Goal: Task Accomplishment & Management: Manage account settings

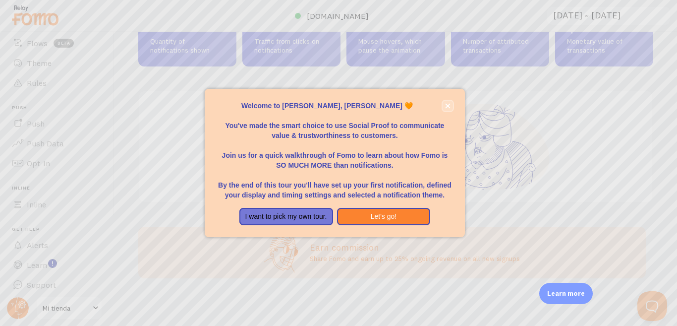
click at [443, 110] on button "close," at bounding box center [448, 106] width 10 height 10
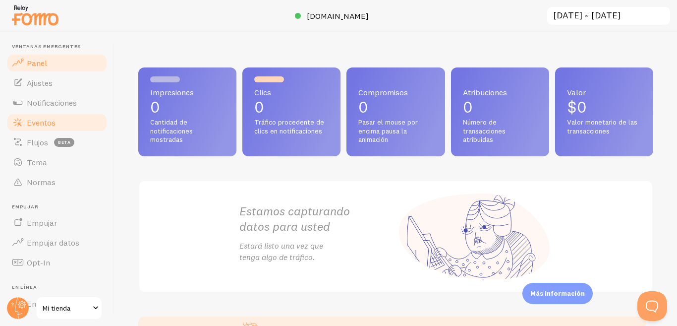
click at [50, 122] on font "Eventos" at bounding box center [41, 122] width 29 height 10
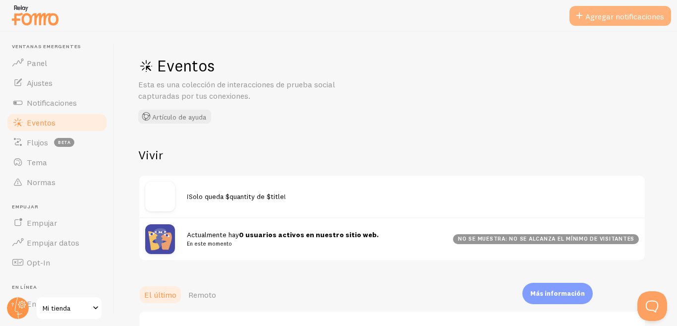
click at [599, 22] on button "Agregar notificaciones" at bounding box center [621, 16] width 102 height 20
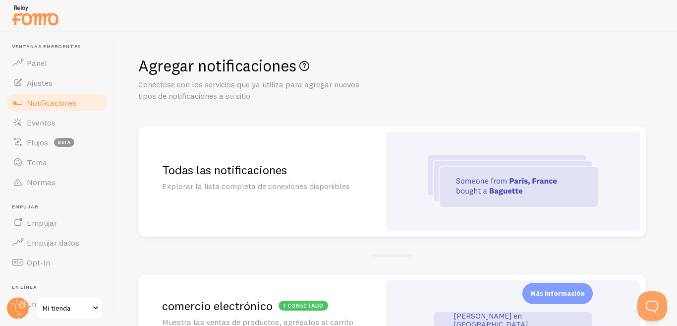
scroll to position [149, 0]
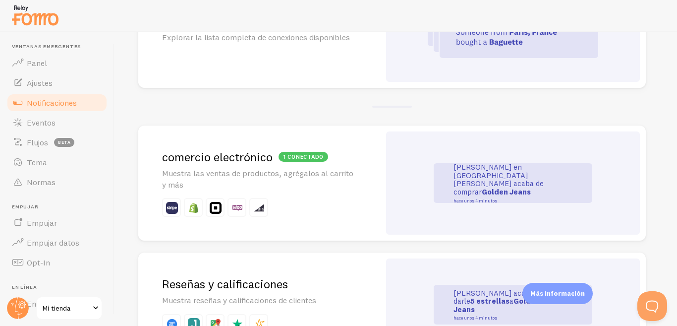
click at [486, 177] on font "John en San Francisco acaba de comprar" at bounding box center [499, 179] width 90 height 34
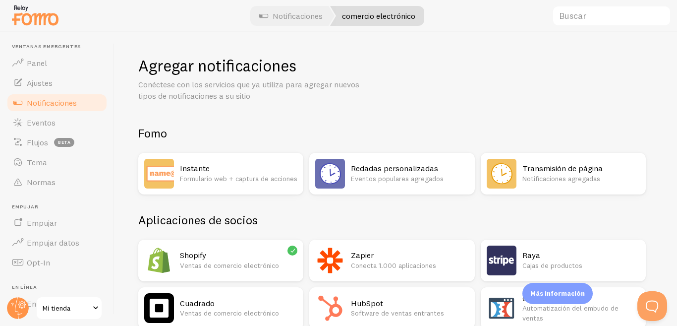
click at [236, 264] on font "Ventas de comercio electrónico" at bounding box center [229, 265] width 99 height 9
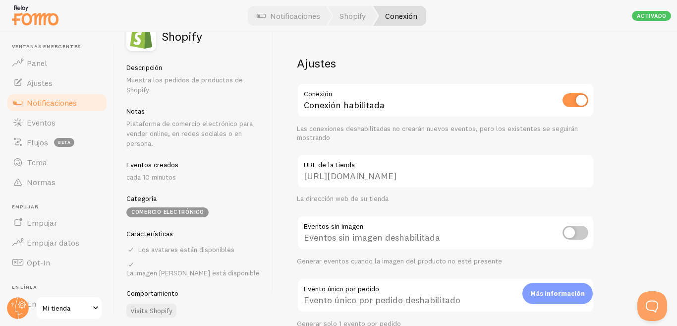
scroll to position [23, 0]
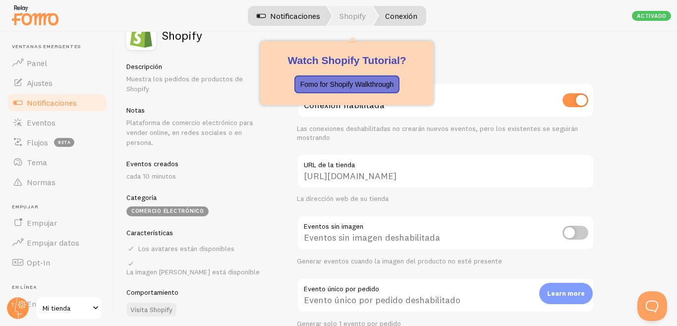
click at [307, 12] on font "Notificaciones" at bounding box center [295, 16] width 50 height 10
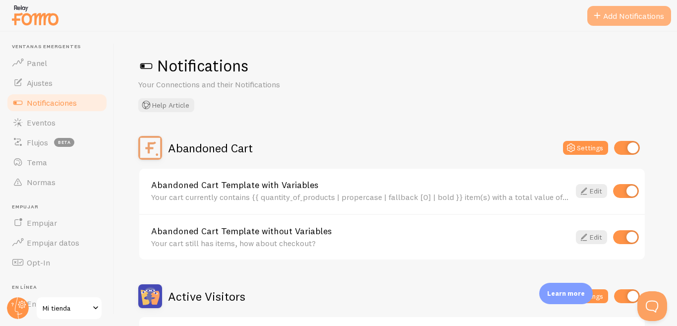
click at [596, 20] on span at bounding box center [597, 16] width 12 height 12
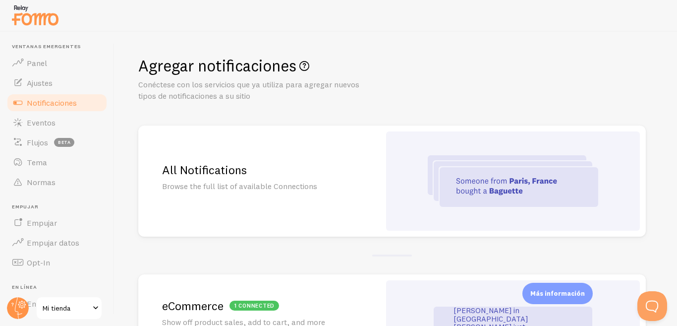
scroll to position [149, 0]
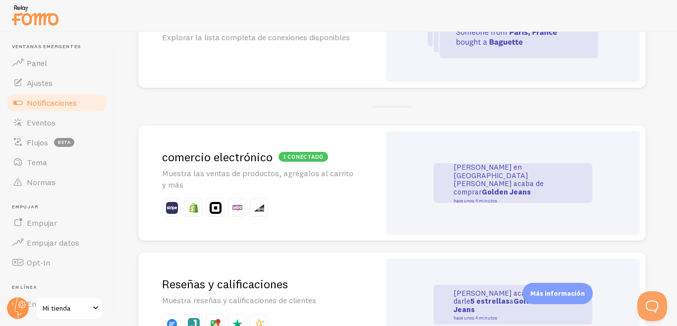
click at [475, 185] on font "John en San Francisco acaba de comprar" at bounding box center [499, 179] width 90 height 34
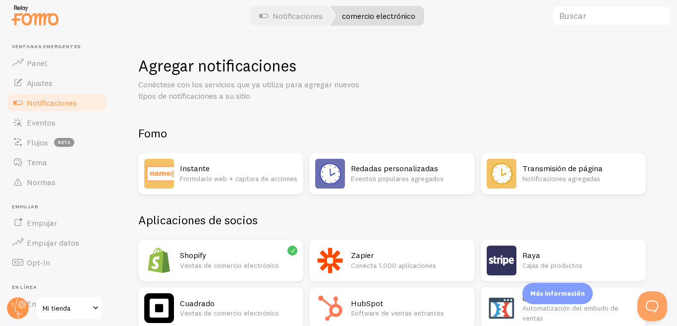
click at [229, 174] on font "Formulario web + captura de acciones" at bounding box center [238, 178] width 117 height 9
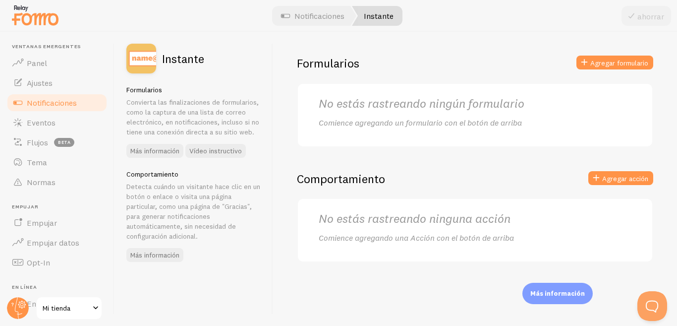
click at [360, 107] on font "No estás rastreando ningún formulario" at bounding box center [422, 103] width 206 height 15
click at [365, 126] on font "Comience agregando un formulario con el botón de arriba" at bounding box center [420, 122] width 203 height 10
click at [596, 68] on button "Agregar formulario" at bounding box center [614, 63] width 77 height 14
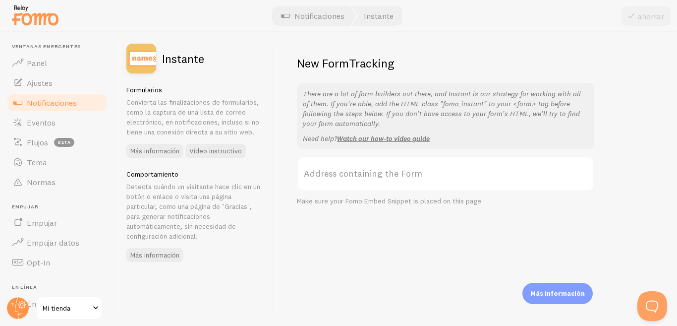
click at [381, 173] on label "Address containing the Form" at bounding box center [445, 173] width 297 height 35
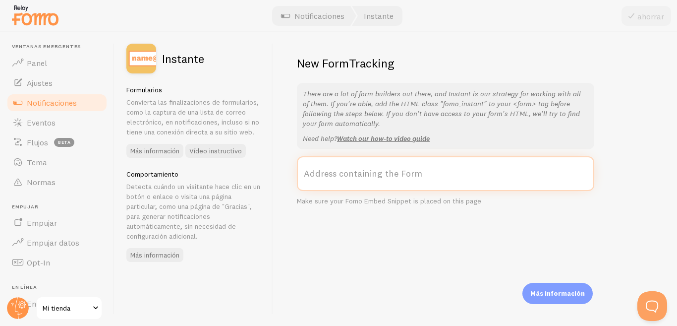
click at [381, 173] on input "Address containing the Form" at bounding box center [445, 173] width 297 height 35
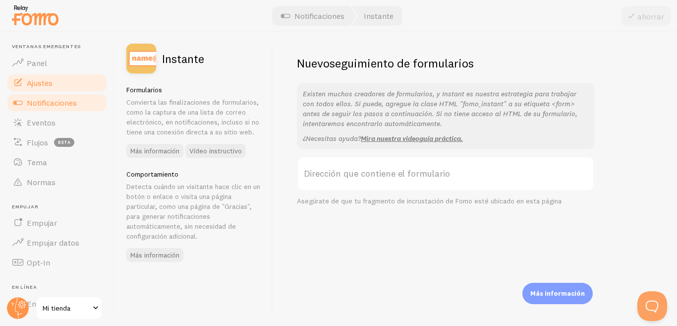
click at [37, 82] on font "Ajustes" at bounding box center [40, 83] width 26 height 10
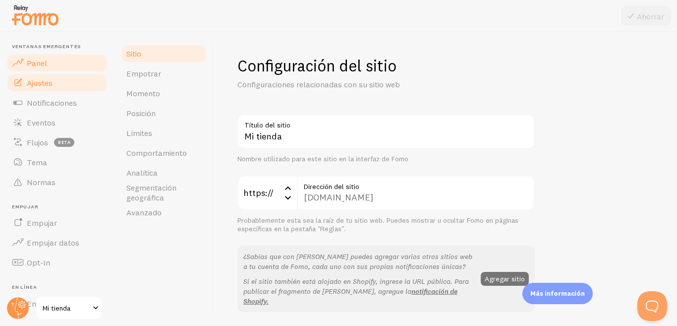
click at [62, 63] on link "Panel" at bounding box center [57, 63] width 102 height 20
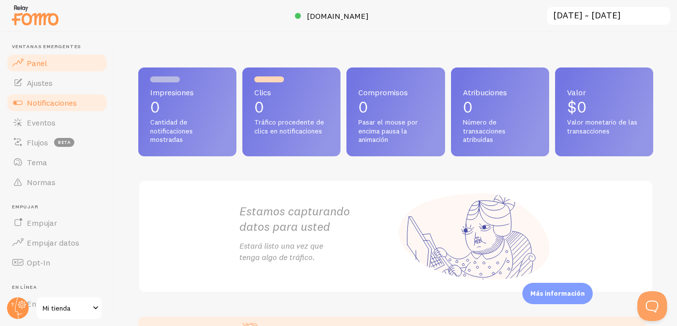
click at [69, 105] on font "Notificaciones" at bounding box center [52, 103] width 50 height 10
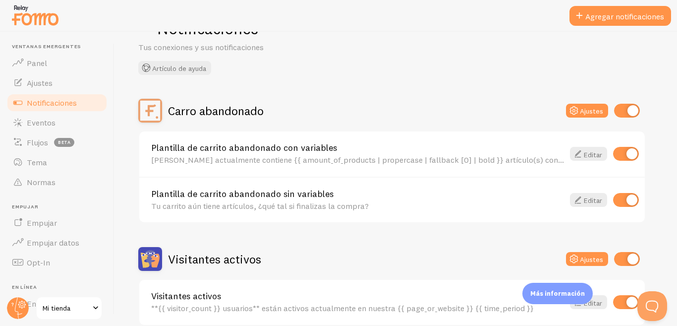
scroll to position [149, 0]
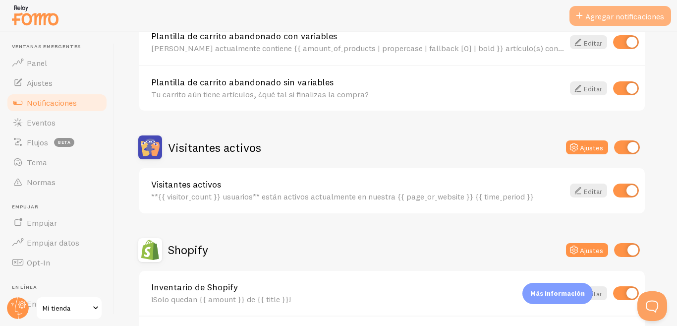
click at [605, 11] on button "Agregar notificaciones" at bounding box center [621, 16] width 102 height 20
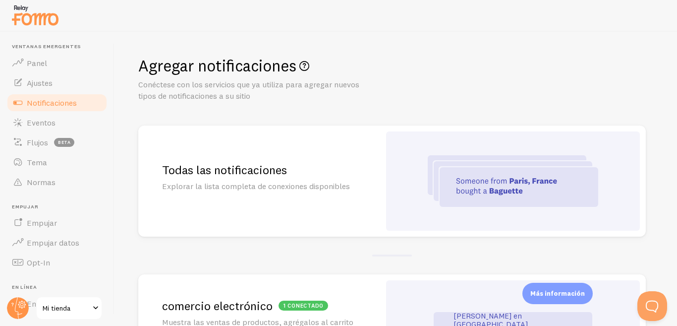
scroll to position [99, 0]
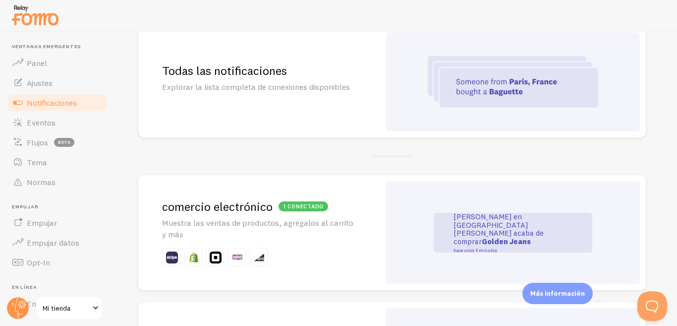
click at [283, 226] on font "Muestra las ventas de productos, agrégalos al carrito y más" at bounding box center [257, 228] width 191 height 21
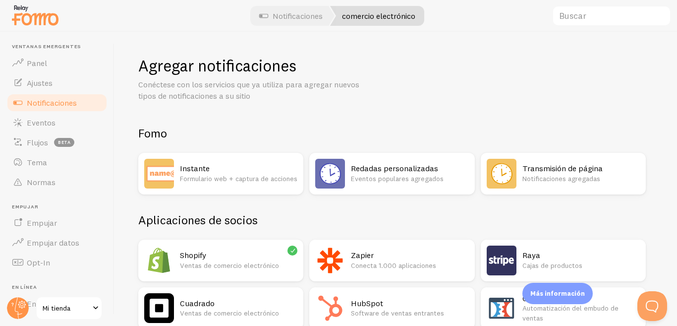
click at [402, 178] on font "Eventos populares agregados" at bounding box center [397, 178] width 93 height 9
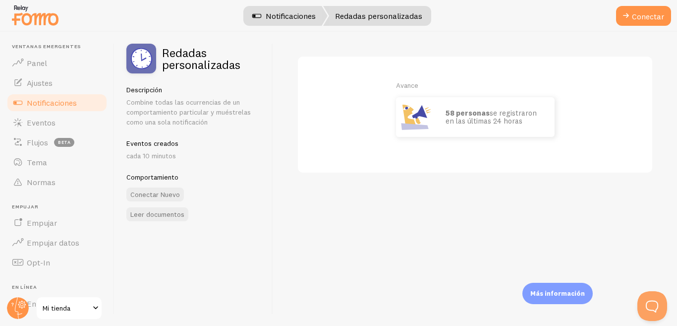
click at [280, 14] on font "Notificaciones" at bounding box center [291, 16] width 50 height 10
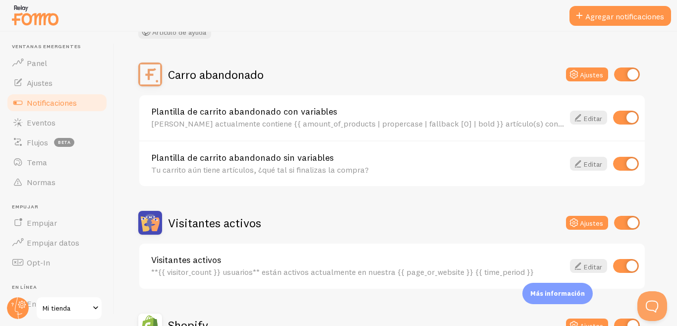
scroll to position [149, 0]
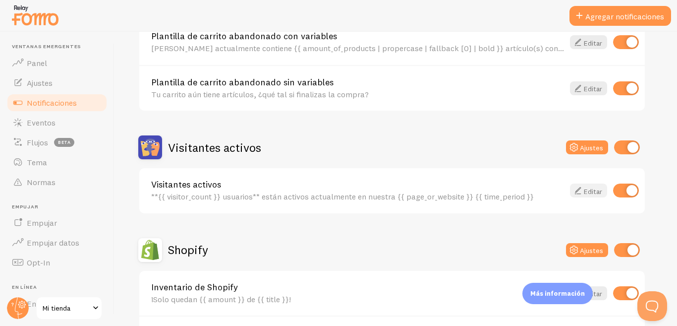
click at [575, 192] on icon at bounding box center [578, 190] width 12 height 12
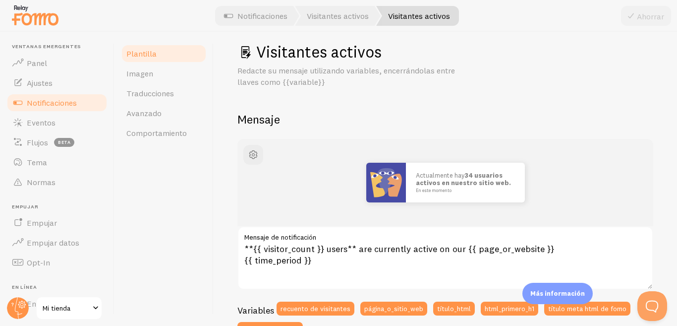
scroll to position [63, 0]
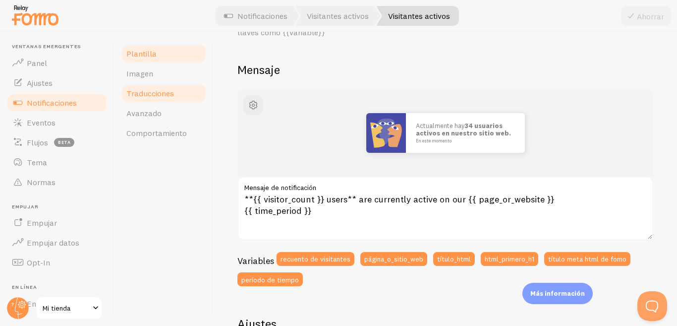
click at [162, 93] on font "Traducciones" at bounding box center [150, 93] width 48 height 10
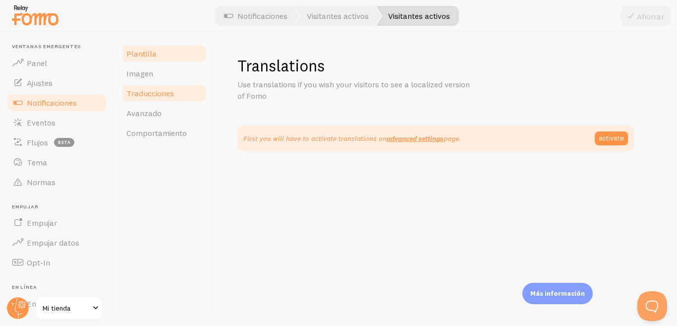
click at [152, 54] on font "Plantilla" at bounding box center [141, 54] width 30 height 10
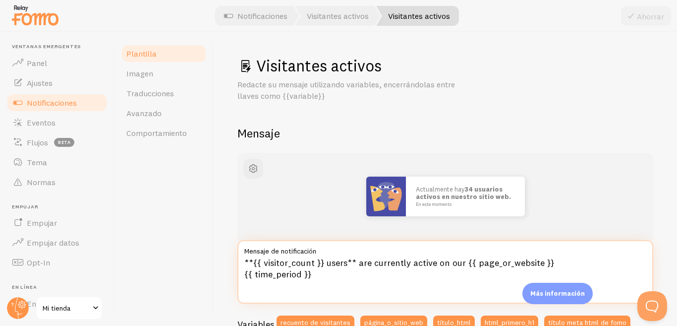
drag, startPoint x: 242, startPoint y: 262, endPoint x: 331, endPoint y: 273, distance: 88.9
click at [342, 280] on textarea "**{{ visitor_count }} users** are currently active on our {{ page_or_website }}…" at bounding box center [445, 271] width 416 height 63
paste textarea "uarios** están navegando en nuestro {{ page_or_website }} {{ time_period }}"
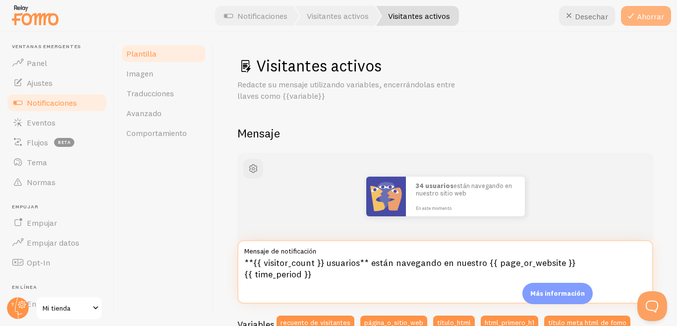
type textarea "**{{ visitor_count }} usuarios** están navegando en nuestro {{ page_or_website …"
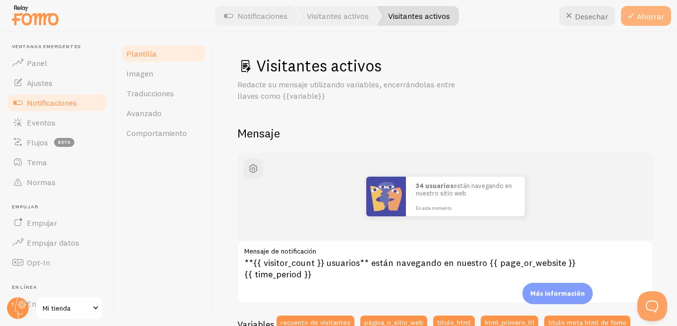
click at [637, 16] on font "Ahorrar" at bounding box center [650, 16] width 27 height 10
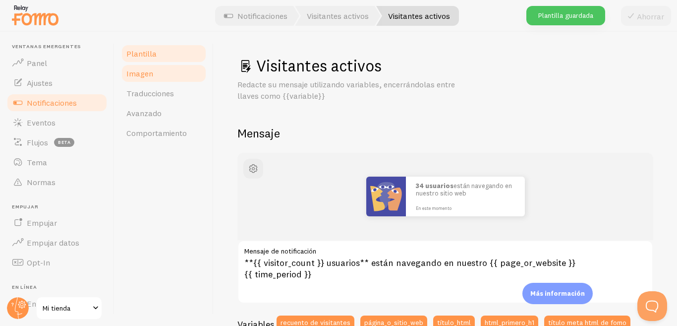
click at [162, 76] on link "Imagen" at bounding box center [163, 73] width 87 height 20
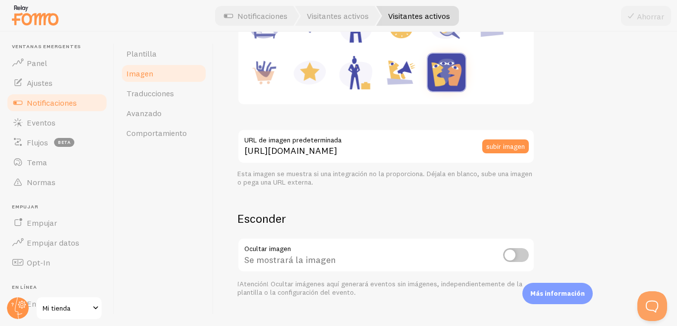
scroll to position [238, 0]
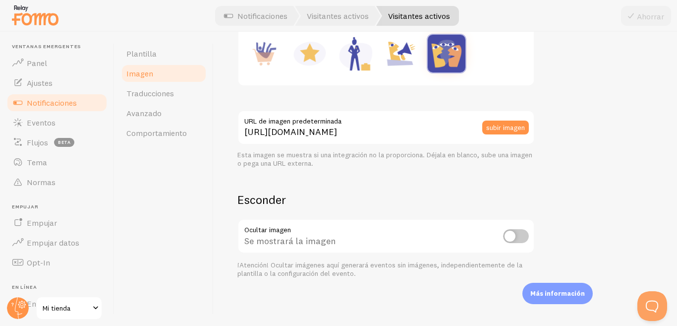
click at [514, 237] on input "checkbox" at bounding box center [516, 236] width 26 height 14
checkbox input "true"
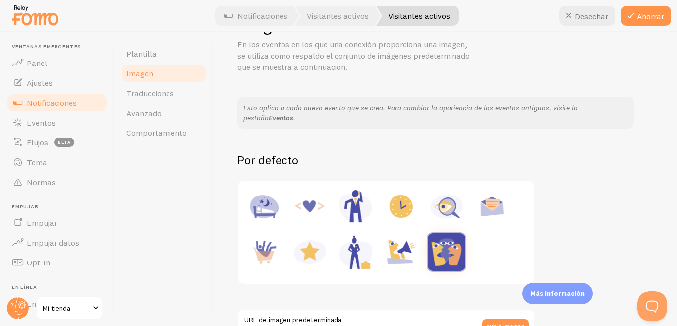
scroll to position [0, 0]
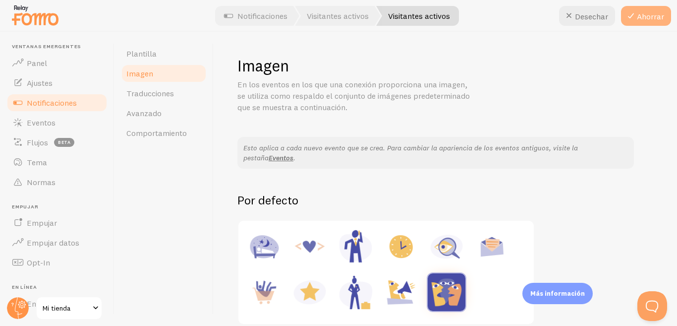
click at [633, 15] on icon at bounding box center [631, 16] width 12 height 12
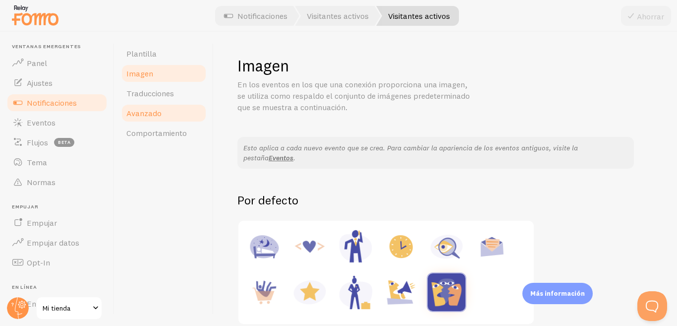
click at [157, 112] on font "Avanzado" at bounding box center [143, 113] width 35 height 10
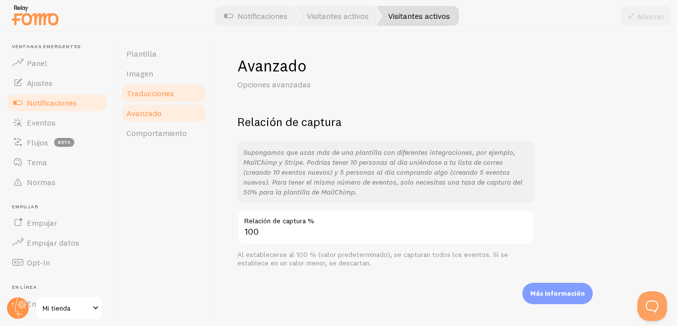
click at [140, 85] on link "Traducciones" at bounding box center [163, 93] width 87 height 20
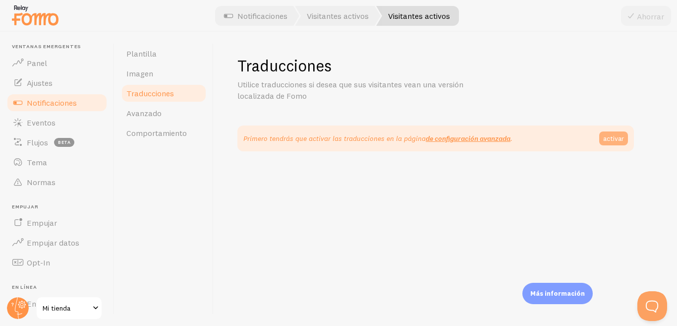
click at [611, 142] on font "activar" at bounding box center [613, 138] width 21 height 9
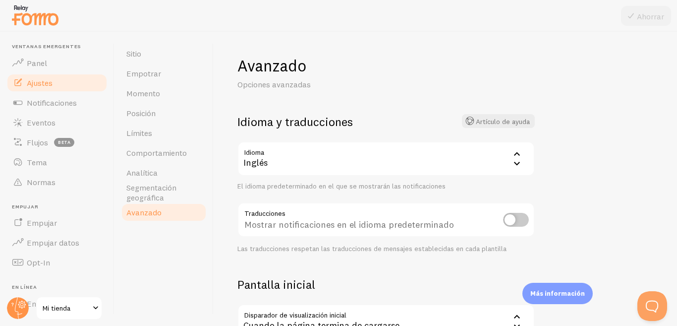
click at [324, 171] on div "Inglés" at bounding box center [385, 158] width 297 height 35
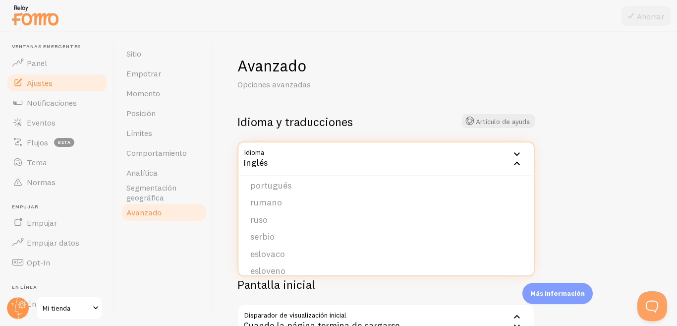
scroll to position [397, 0]
click at [283, 237] on li "Español" at bounding box center [385, 238] width 295 height 17
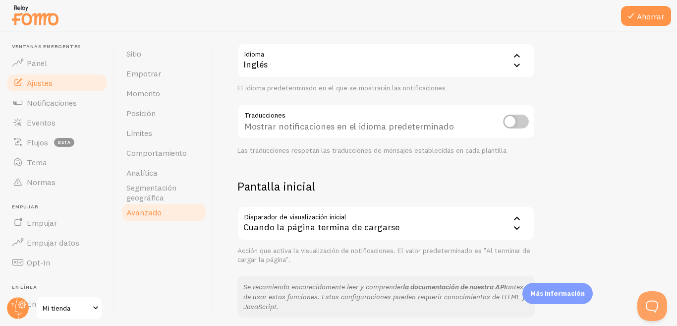
scroll to position [99, 0]
click at [511, 125] on input "checkbox" at bounding box center [516, 121] width 26 height 14
checkbox input "true"
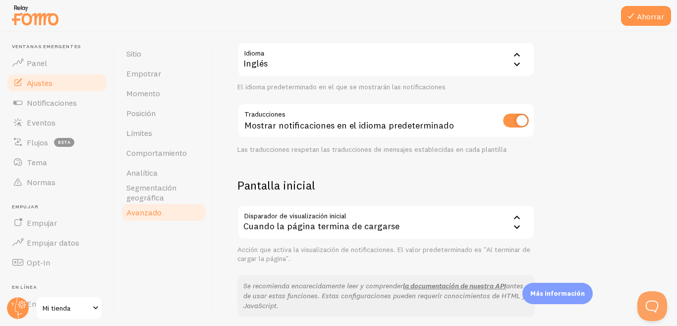
scroll to position [149, 0]
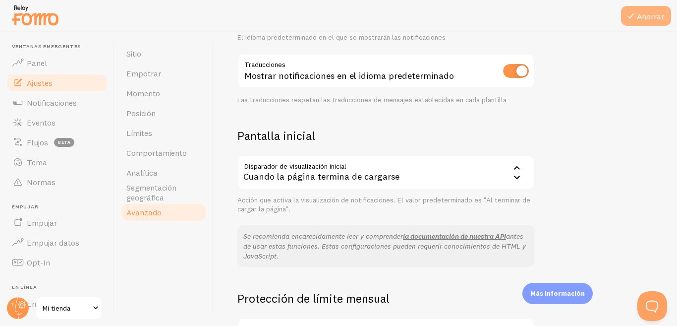
click at [639, 15] on font "Ahorrar" at bounding box center [650, 16] width 27 height 10
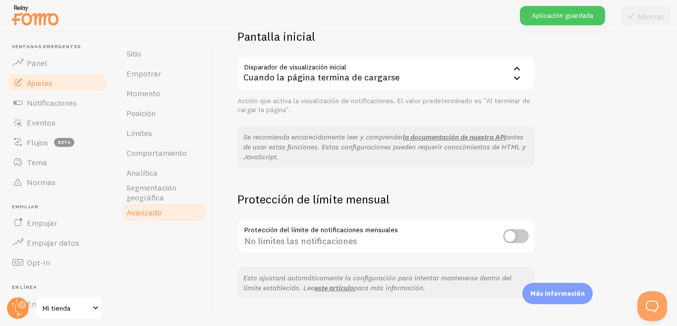
scroll to position [268, 0]
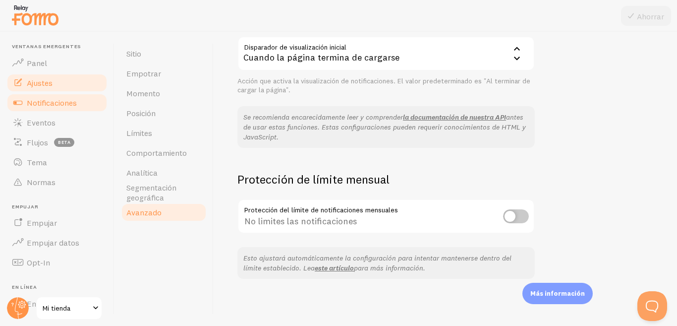
click at [49, 96] on link "Notificaciones" at bounding box center [57, 103] width 102 height 20
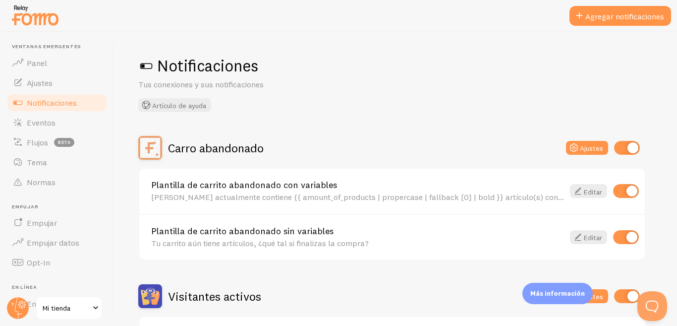
scroll to position [50, 0]
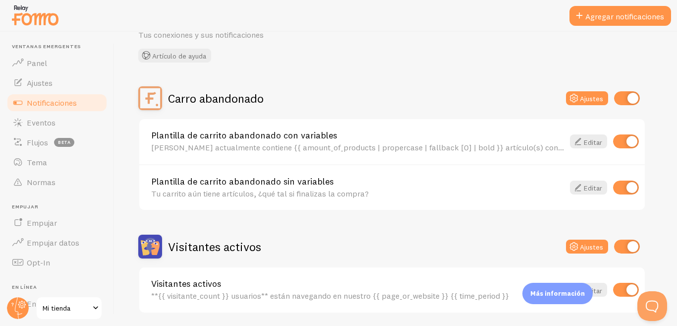
click at [629, 99] on input "checkbox" at bounding box center [627, 98] width 26 height 14
checkbox input "false"
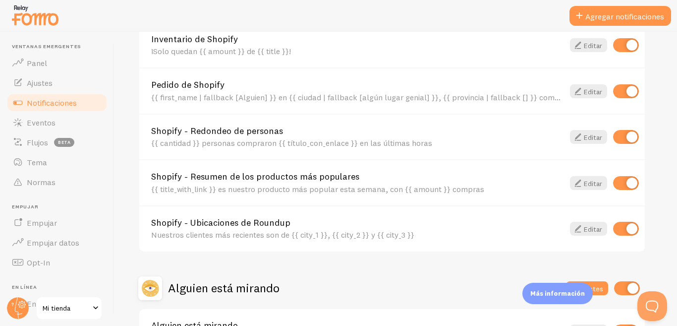
scroll to position [473, 0]
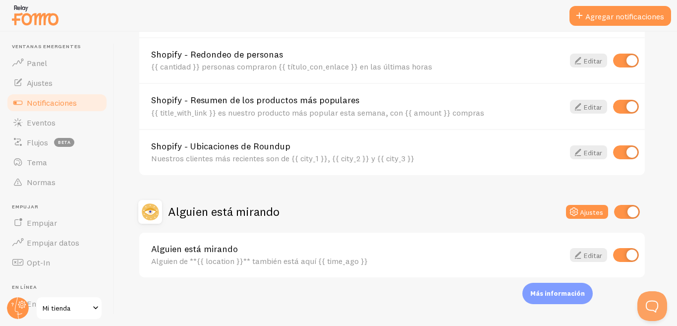
click at [635, 212] on input "checkbox" at bounding box center [627, 212] width 26 height 14
checkbox input "false"
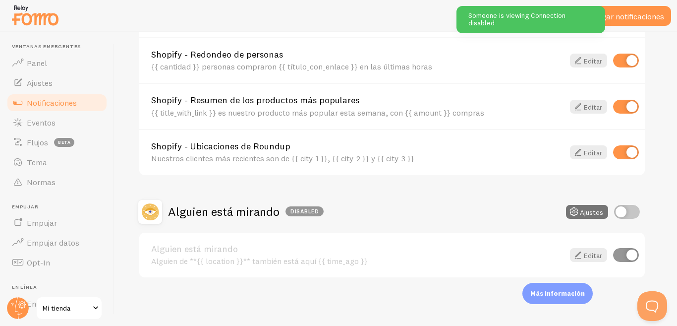
scroll to position [374, 0]
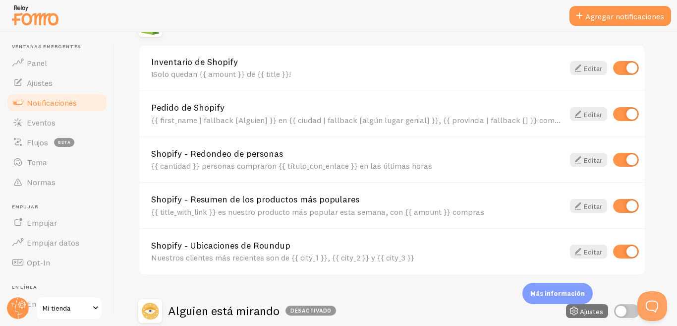
click at [627, 66] on input "checkbox" at bounding box center [626, 68] width 26 height 14
checkbox input "false"
click at [624, 207] on input "checkbox" at bounding box center [626, 206] width 26 height 14
checkbox input "false"
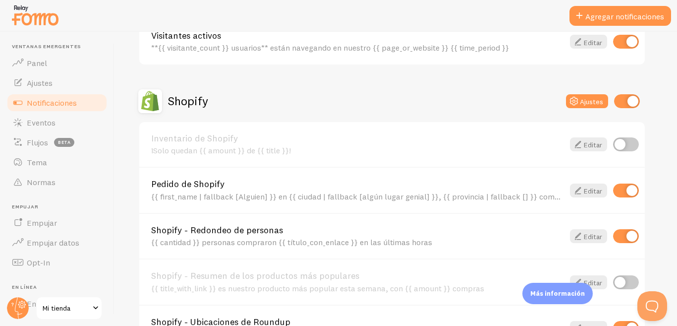
scroll to position [397, 0]
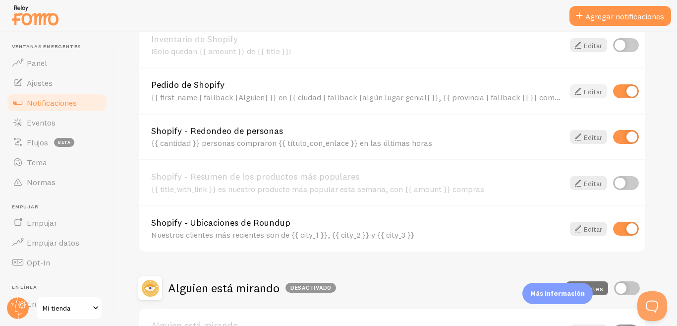
click at [584, 89] on font "Editar" at bounding box center [593, 91] width 18 height 9
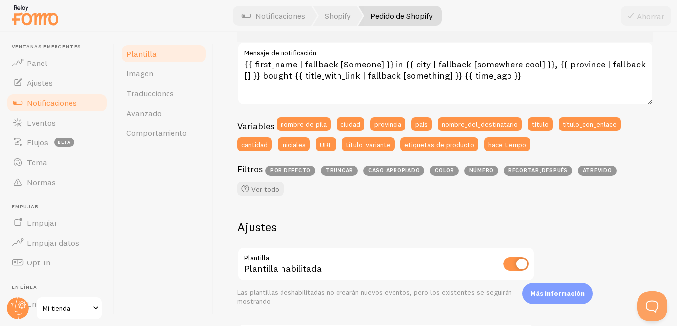
scroll to position [50, 0]
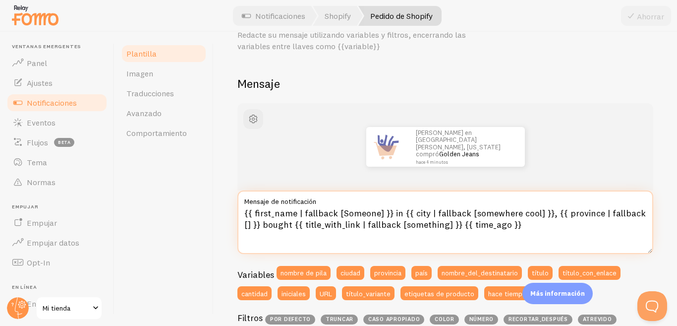
drag, startPoint x: 242, startPoint y: 214, endPoint x: 518, endPoint y: 221, distance: 276.2
click at [518, 221] on textarea "{{ first_name | fallback [Someone] }} in {{ city | fallback [somewhere cool] }}…" at bounding box center [445, 221] width 416 height 63
paste textarea "Alguien] }} en {{ city | fallback [algún lugar] }}, {{ province | fallback [] }…"
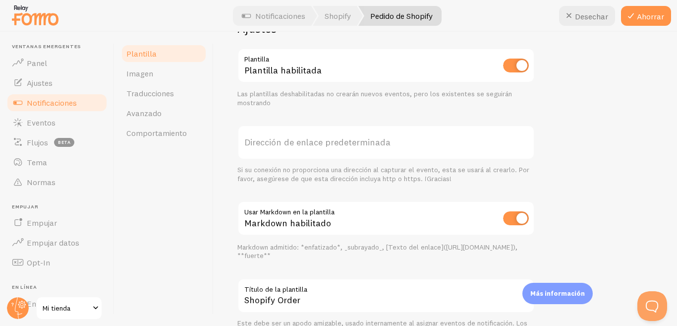
scroll to position [449, 0]
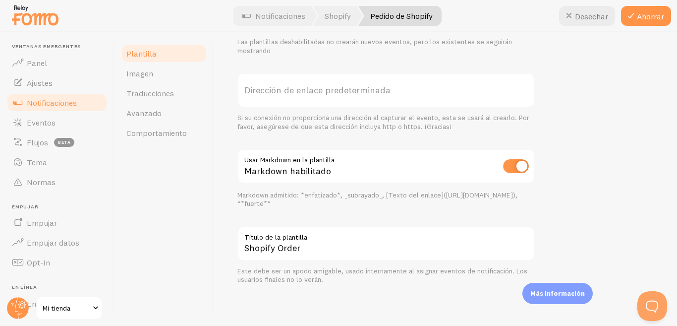
type textarea "{{ first_name | fallback [Alguien] }} en {{ city | fallback [algún lugar] }}, {…"
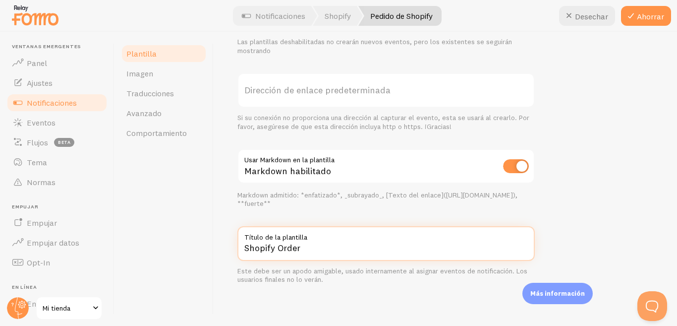
drag, startPoint x: 309, startPoint y: 249, endPoint x: 279, endPoint y: 249, distance: 30.2
click at [279, 249] on input "Shopify Order" at bounding box center [385, 243] width 297 height 35
type input "Shopify Orden"
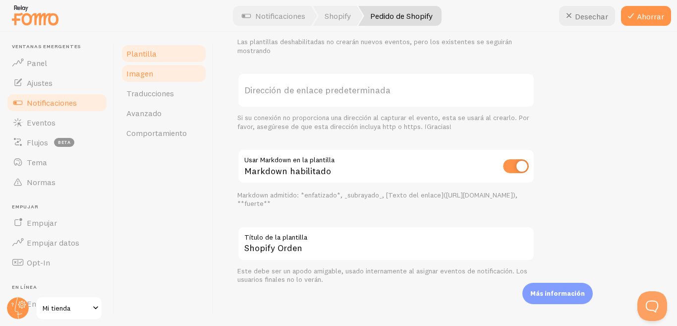
click at [162, 70] on link "Imagen" at bounding box center [163, 73] width 87 height 20
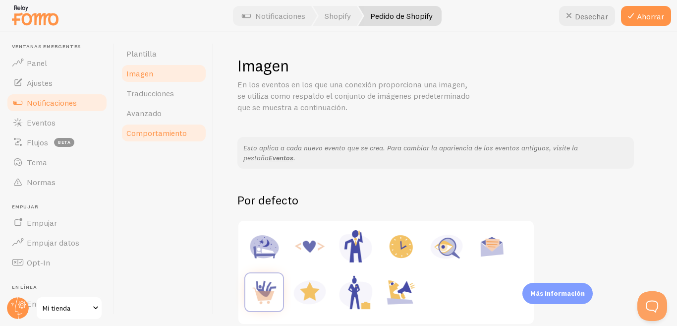
click at [156, 136] on font "Comportamiento" at bounding box center [156, 133] width 60 height 10
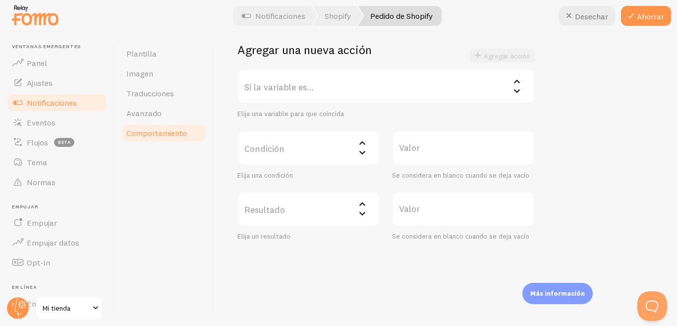
scroll to position [151, 0]
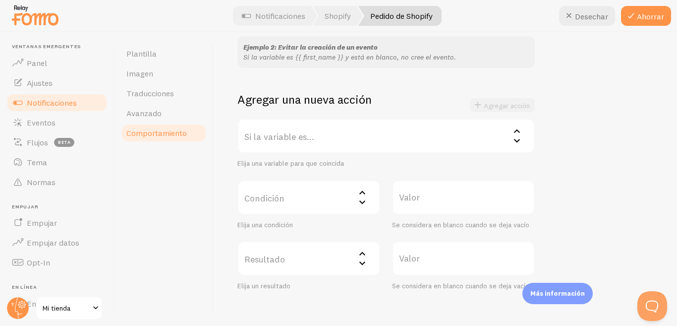
click at [356, 125] on label "Si la variable es..." at bounding box center [385, 135] width 297 height 35
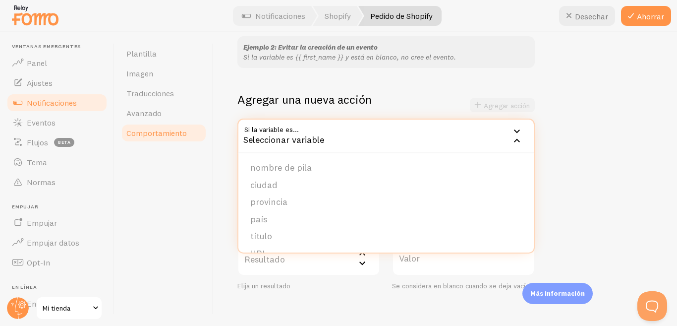
click at [631, 161] on div "Ejemplo 1: Cambiar los nombres en blanco por Alguien Si la variable es {{ first…" at bounding box center [445, 144] width 416 height 293
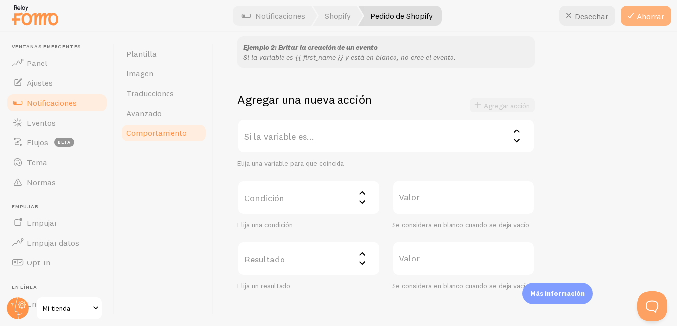
click at [647, 22] on button "Ahorrar" at bounding box center [646, 16] width 50 height 20
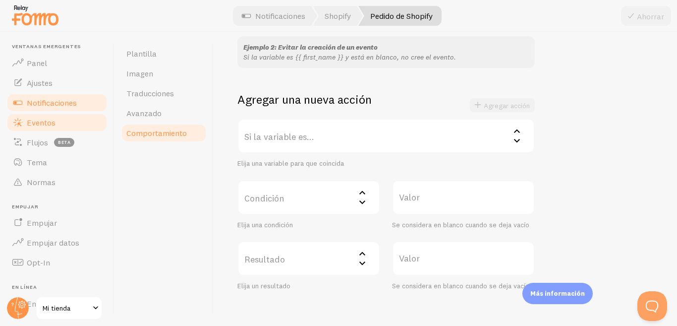
click at [52, 118] on font "Eventos" at bounding box center [41, 122] width 29 height 10
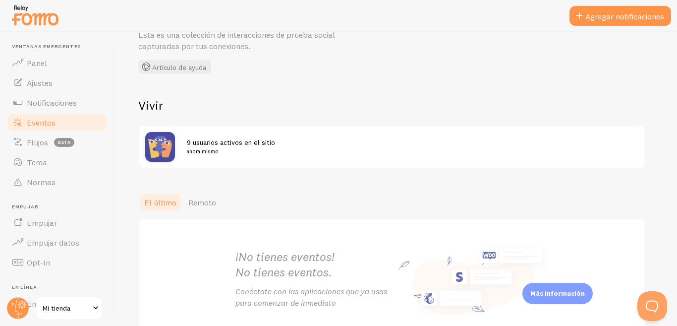
scroll to position [116, 0]
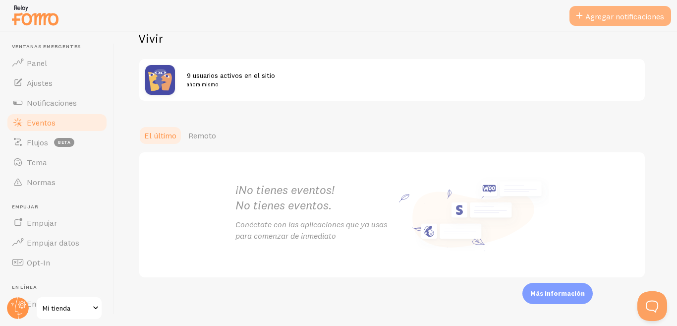
click at [599, 13] on font "Agregar notificaciones" at bounding box center [624, 16] width 79 height 10
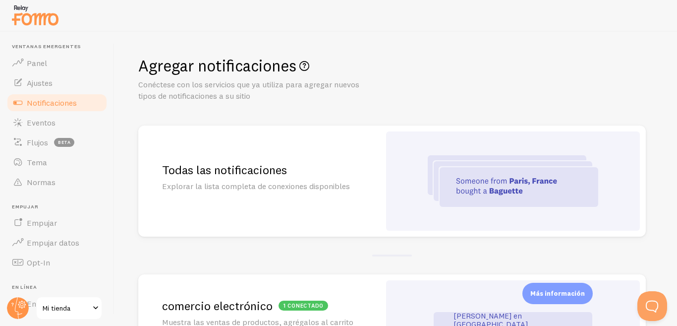
scroll to position [99, 0]
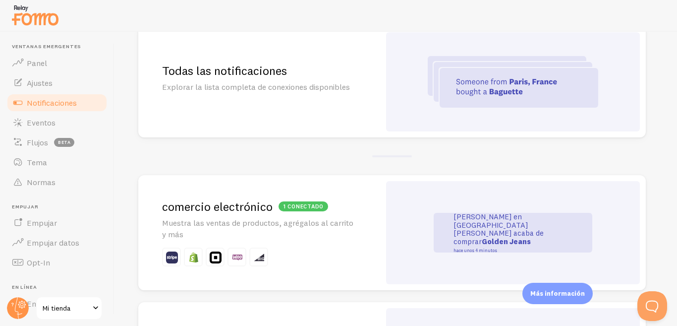
click at [305, 96] on div "Todas las notificaciones Explorar la lista completa de conexiones disponibles" at bounding box center [259, 81] width 242 height 111
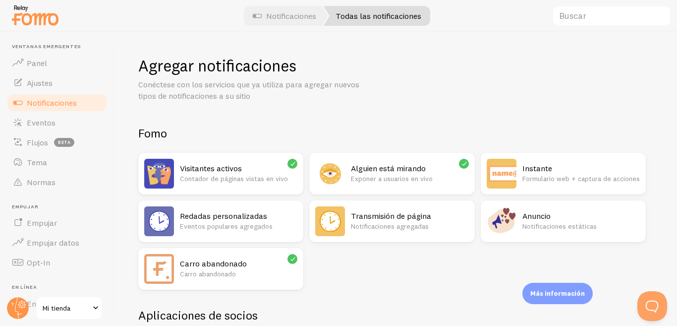
click at [295, 260] on icon at bounding box center [292, 258] width 9 height 9
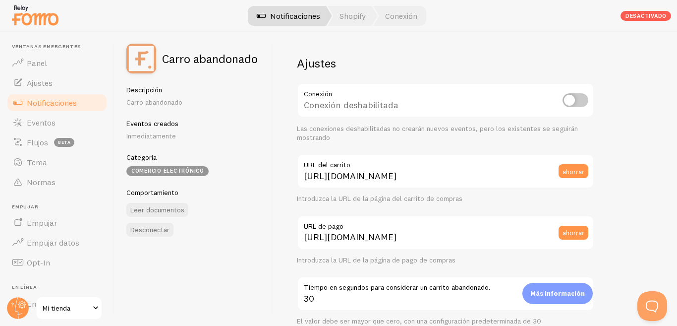
click at [295, 17] on font "Notificaciones" at bounding box center [295, 16] width 50 height 10
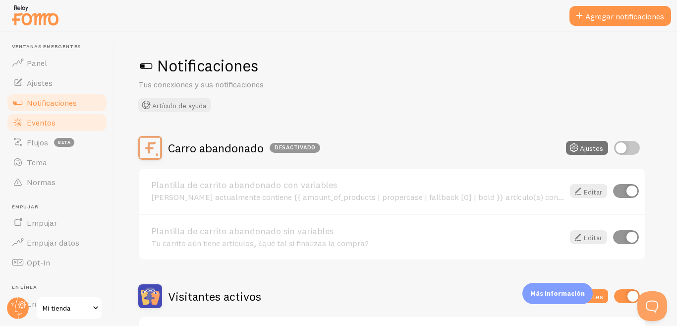
click at [36, 118] on font "Eventos" at bounding box center [41, 122] width 29 height 10
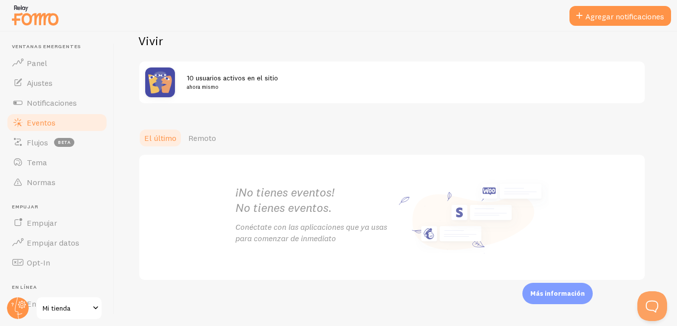
scroll to position [17, 0]
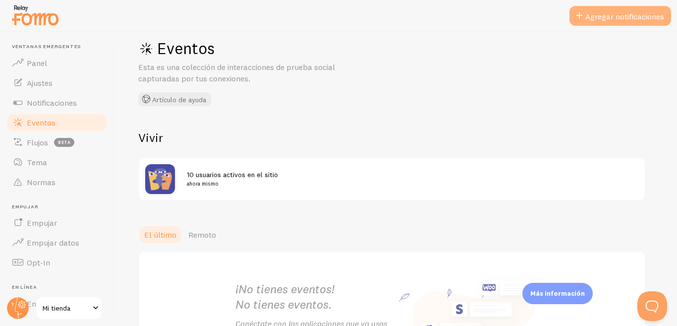
click at [594, 20] on font "Agregar notificaciones" at bounding box center [624, 16] width 79 height 10
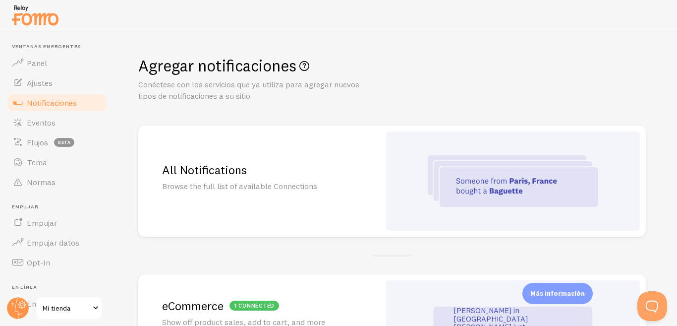
scroll to position [149, 0]
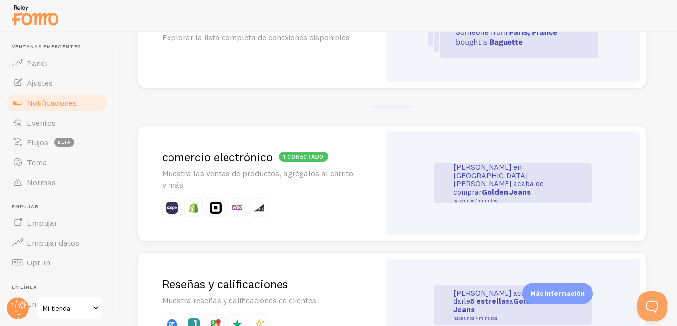
click at [389, 189] on div "John en San Francisco acaba de comprar Golden Jeans hace unos 4 minutos" at bounding box center [513, 183] width 254 height 104
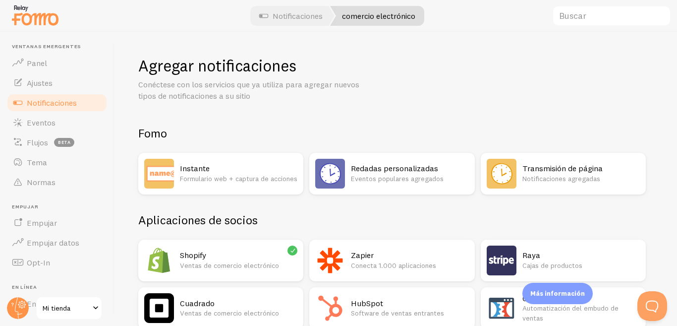
click at [347, 163] on div "Redadas personalizadas Eventos populares agregados" at bounding box center [391, 174] width 165 height 42
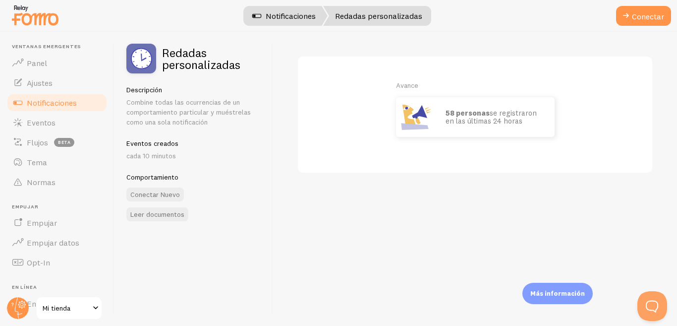
click at [252, 18] on span at bounding box center [257, 16] width 12 height 12
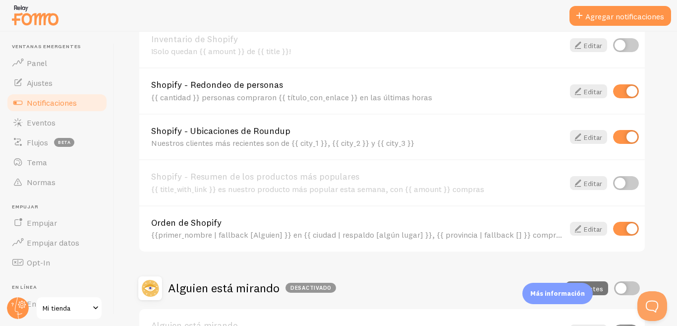
scroll to position [275, 0]
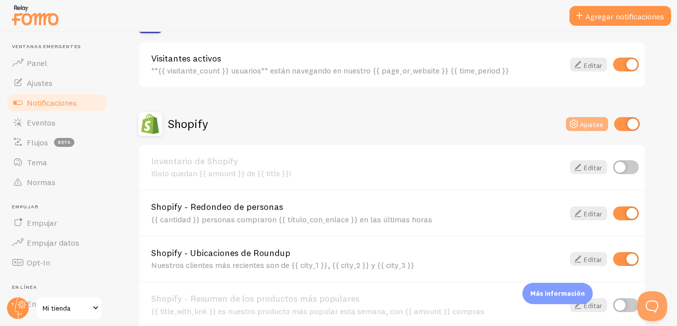
click at [595, 122] on font "Ajustes" at bounding box center [591, 123] width 23 height 9
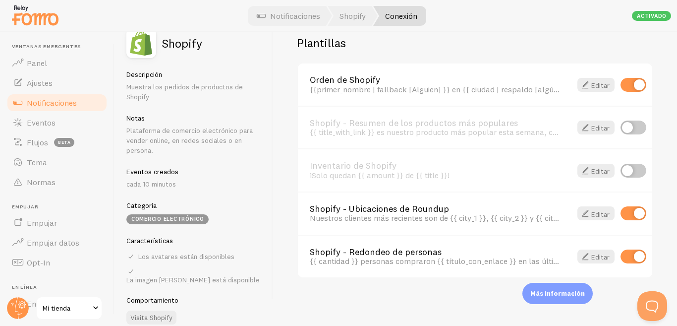
scroll to position [23, 0]
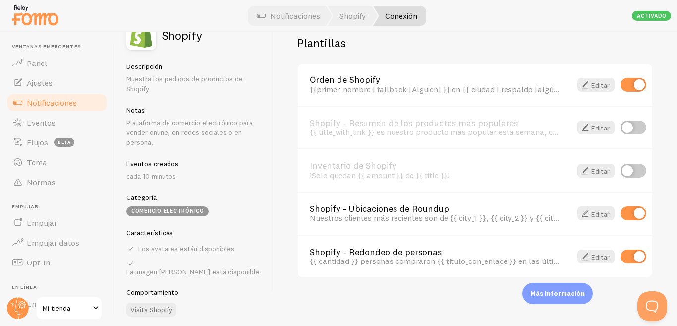
click at [360, 14] on font "Shopify" at bounding box center [353, 16] width 26 height 10
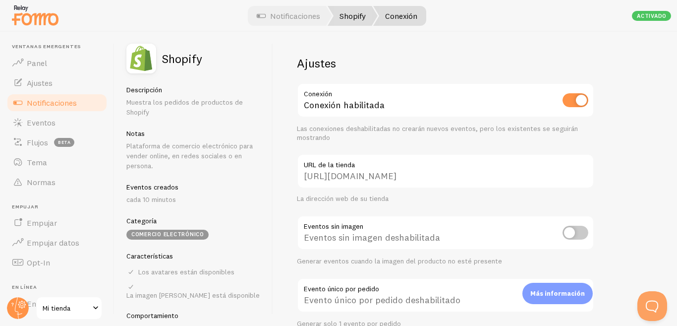
click at [356, 15] on font "Shopify" at bounding box center [353, 16] width 26 height 10
click at [311, 22] on link "Notificaciones" at bounding box center [288, 16] width 87 height 20
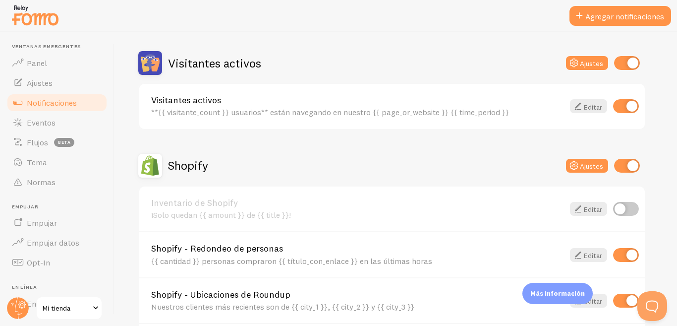
scroll to position [248, 0]
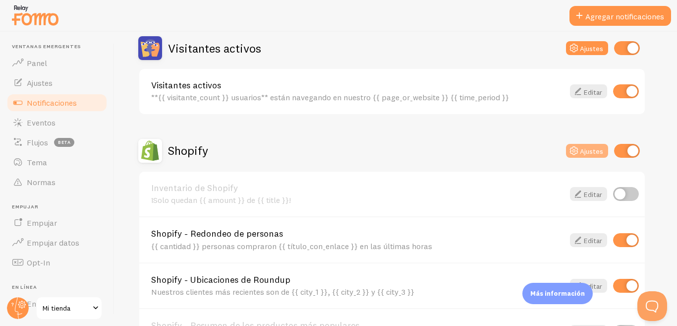
click at [596, 146] on button "Ajustes" at bounding box center [587, 151] width 42 height 14
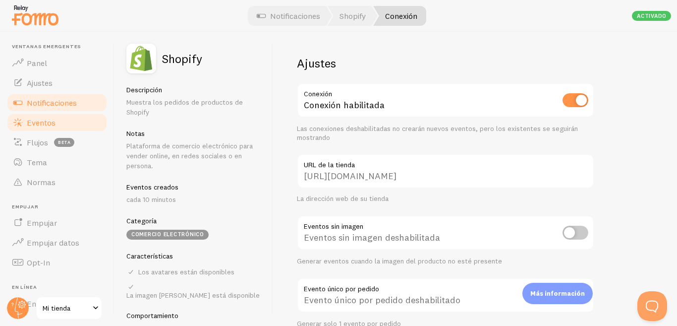
click at [54, 123] on font "Eventos" at bounding box center [41, 122] width 29 height 10
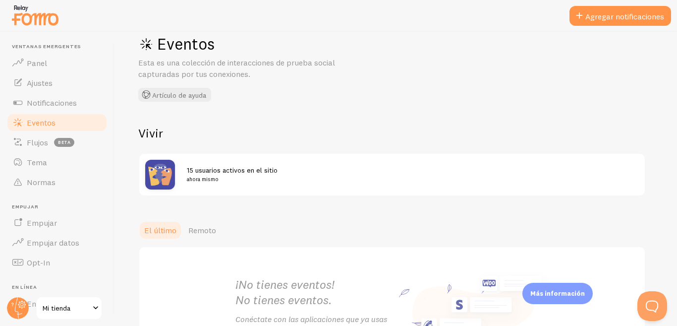
scroll to position [116, 0]
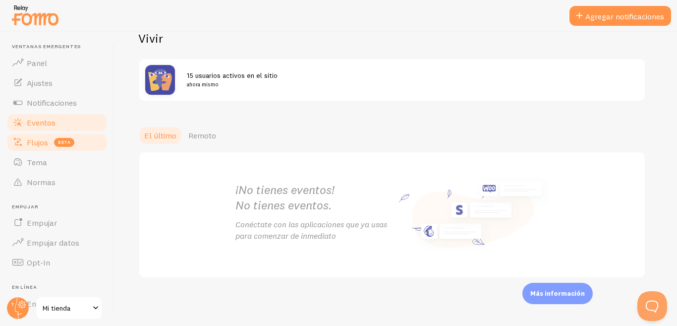
click at [58, 150] on link "Flujos beta" at bounding box center [57, 142] width 102 height 20
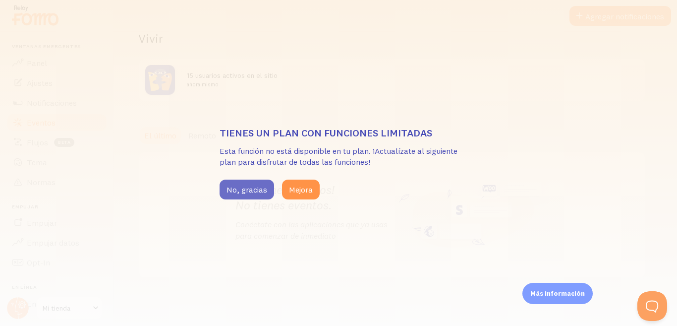
click at [249, 189] on font "No, gracias" at bounding box center [247, 189] width 41 height 10
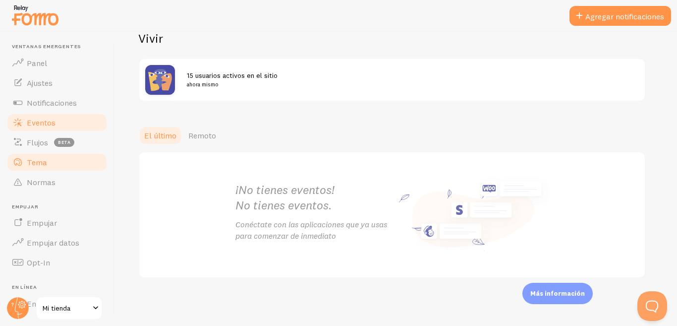
click at [22, 164] on span at bounding box center [18, 162] width 12 height 12
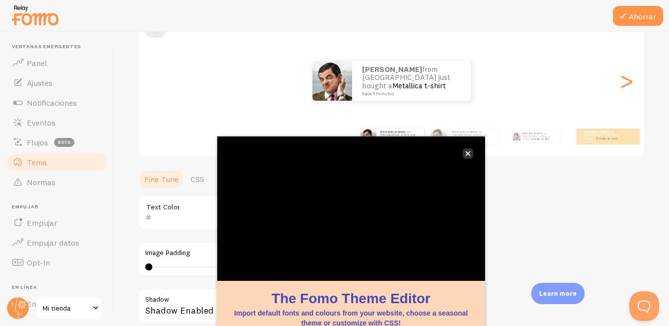
scroll to position [103, 0]
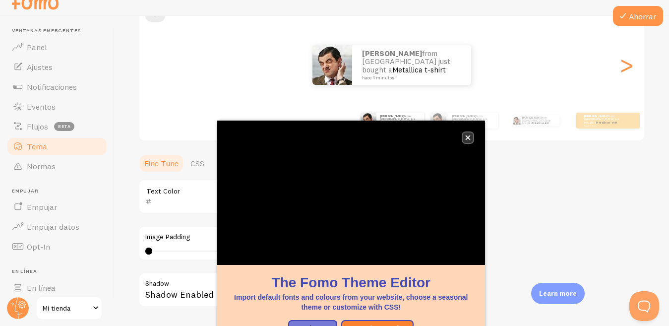
click at [467, 139] on icon "close," at bounding box center [467, 137] width 5 height 5
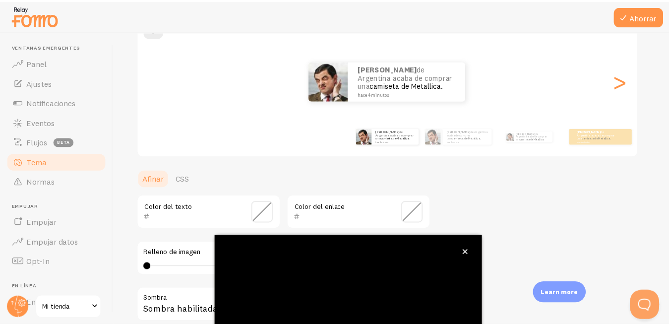
scroll to position [4, 0]
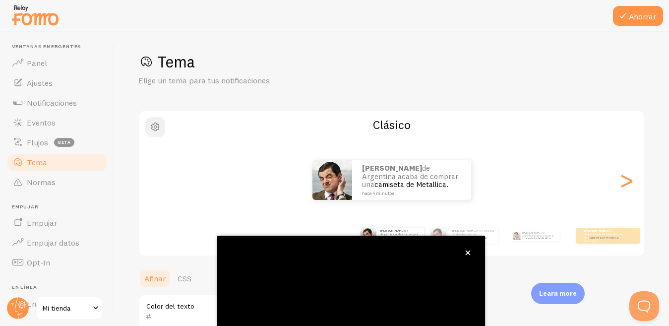
click at [151, 216] on div "Olivia de Argentina acaba de comprar una camiseta de Metallica. hace 4 minutos …" at bounding box center [392, 236] width 568 height 40
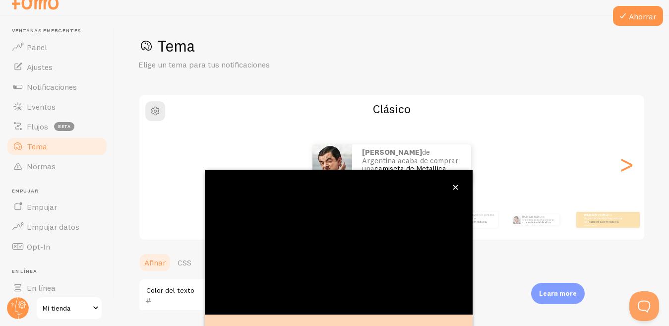
scroll to position [54, 0]
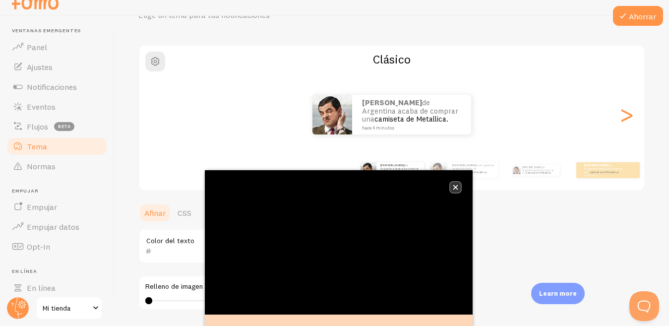
click at [456, 188] on icon "close," at bounding box center [455, 186] width 5 height 5
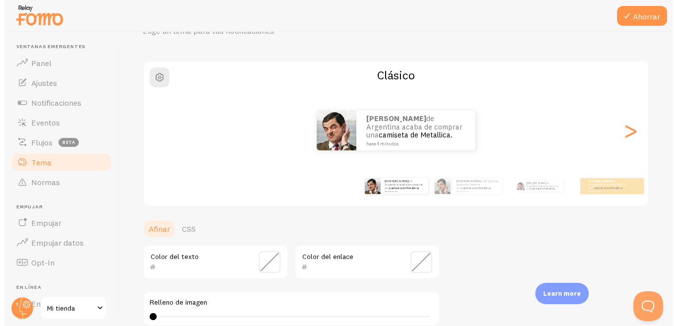
scroll to position [0, 0]
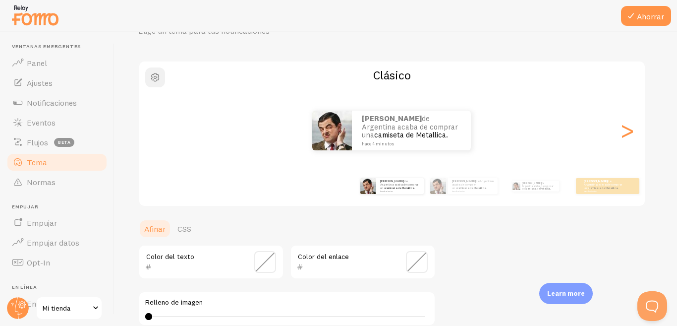
click at [150, 74] on span "button" at bounding box center [155, 77] width 12 height 12
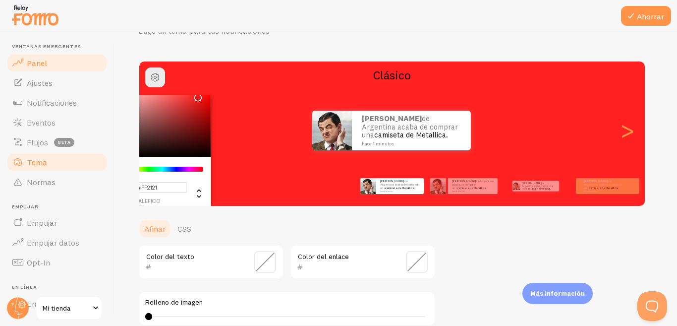
type input "#FFFFFF"
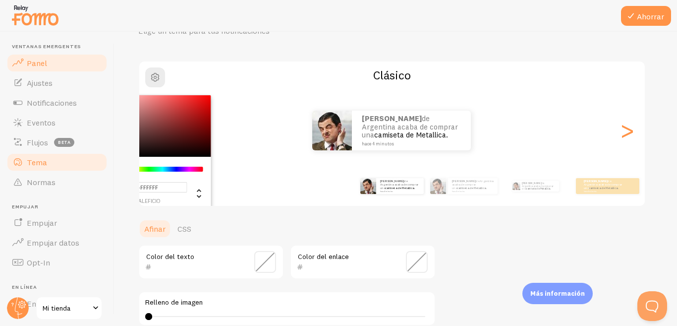
drag, startPoint x: 166, startPoint y: 128, endPoint x: 72, endPoint y: 58, distance: 117.3
click at [72, 58] on main "Ventanas emergentes Panel Ajustes Notificaciones Eventos Flujos beta Tema Norma…" at bounding box center [338, 179] width 677 height 294
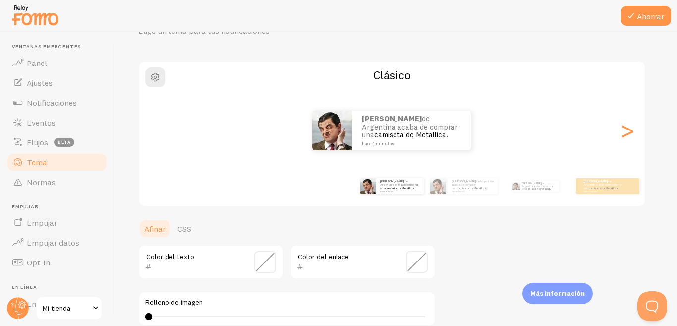
click at [260, 259] on span at bounding box center [265, 262] width 22 height 22
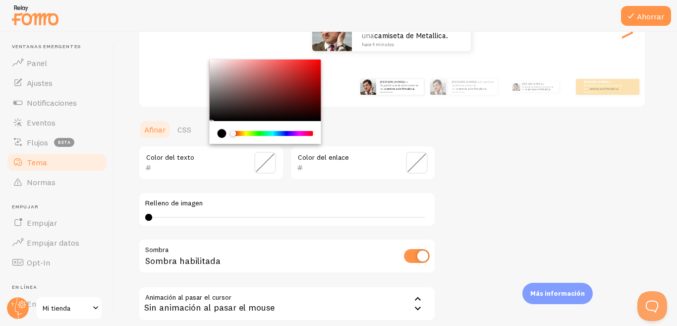
scroll to position [248, 0]
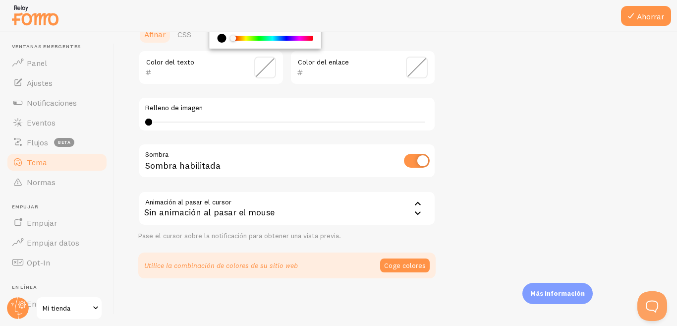
click at [201, 212] on font "Sin animación al pasar el mouse" at bounding box center [209, 211] width 130 height 11
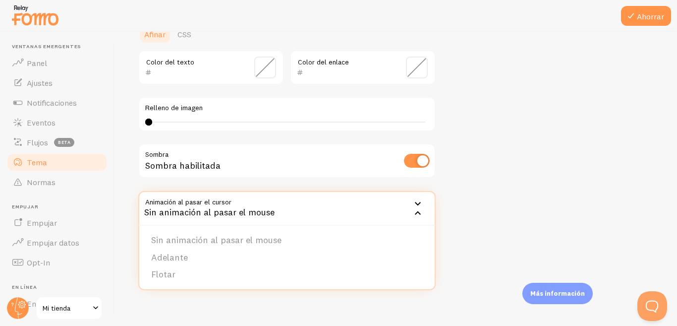
click at [600, 169] on div "Tema Elige un tema para tus notificaciones Clásico Olivia de Argentina acaba de…" at bounding box center [395, 43] width 515 height 470
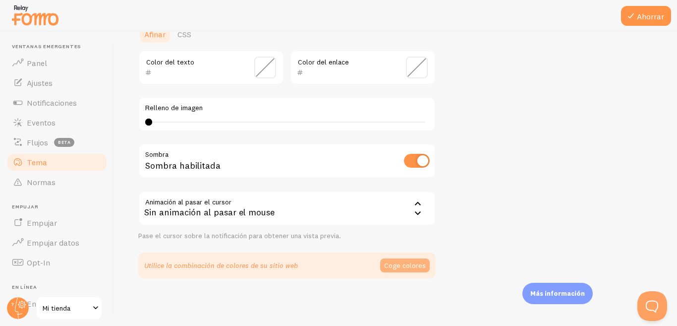
click at [391, 269] on font "Coge colores" at bounding box center [405, 265] width 42 height 9
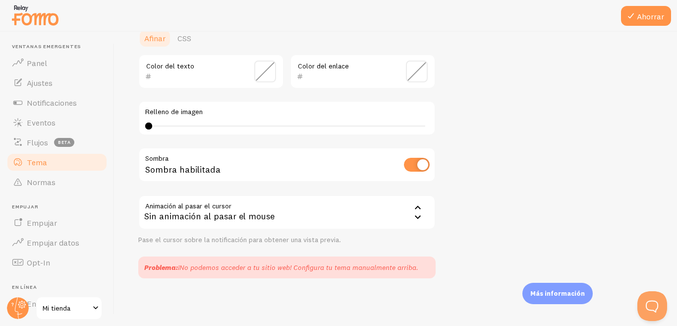
scroll to position [194, 0]
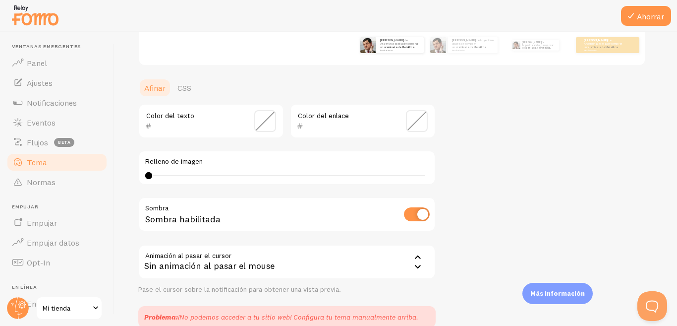
click at [418, 121] on span at bounding box center [417, 121] width 22 height 22
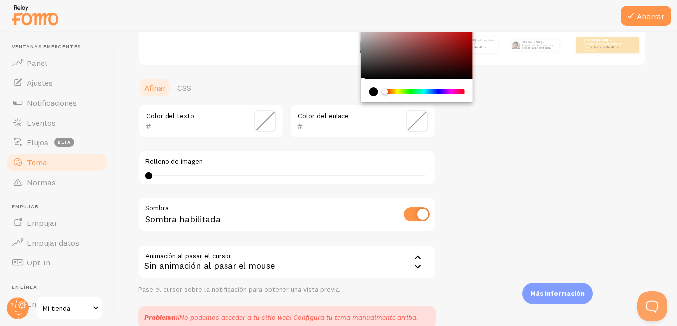
drag, startPoint x: 368, startPoint y: 73, endPoint x: 356, endPoint y: 162, distance: 89.0
click at [401, 76] on div "Chrome color picker" at bounding box center [417, 48] width 112 height 61
click at [392, 76] on div "Chrome color picker" at bounding box center [417, 48] width 112 height 61
click at [272, 117] on span at bounding box center [265, 121] width 22 height 22
click at [566, 174] on div "Tema Elige un tema para tus notificaciones Clásico Olivia de Argentina acaba de…" at bounding box center [395, 94] width 515 height 466
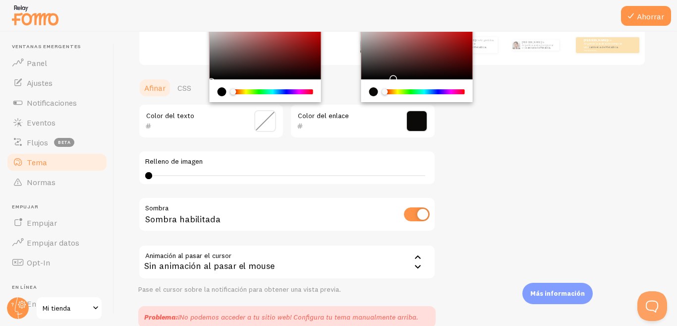
type input "0C0909"
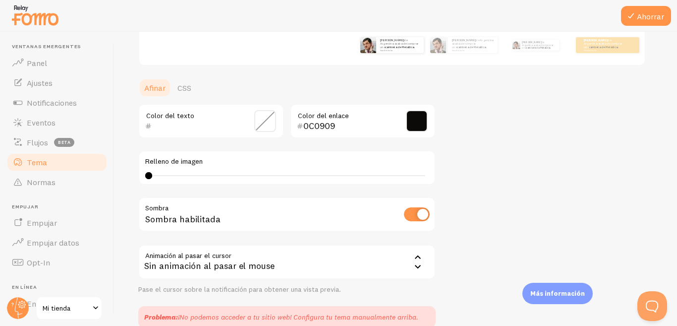
scroll to position [46, 0]
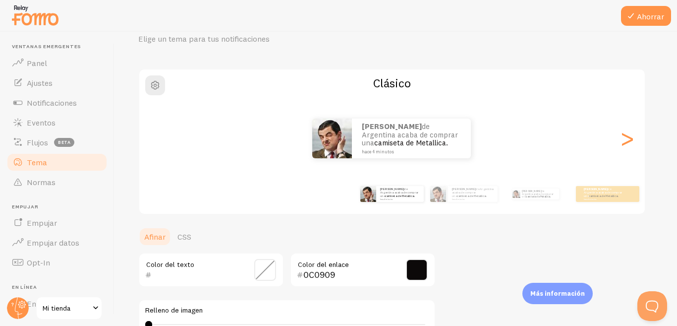
click at [269, 267] on span at bounding box center [265, 270] width 22 height 22
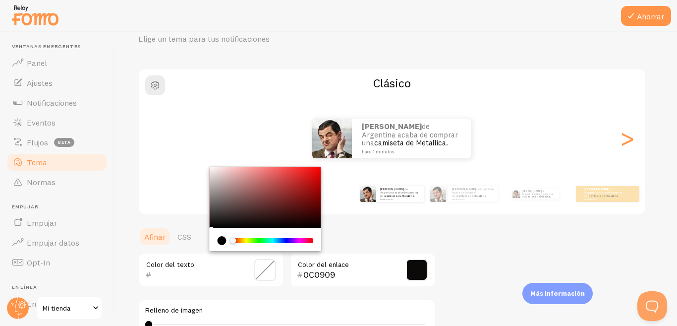
drag, startPoint x: 229, startPoint y: 175, endPoint x: 236, endPoint y: 183, distance: 10.2
click at [201, 154] on div "Tema Elige un tema para tus notificaciones Clásico Olivia de Argentina acaba de…" at bounding box center [395, 243] width 515 height 466
type input "FFFFFF"
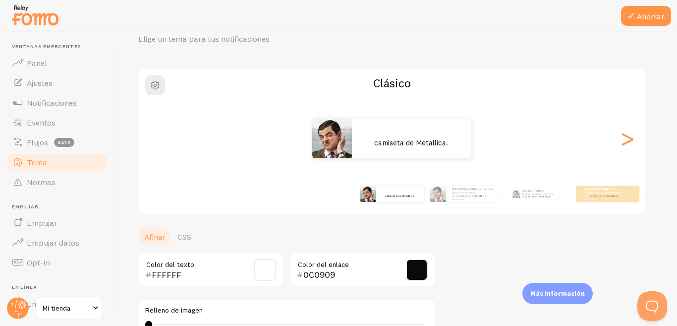
scroll to position [95, 0]
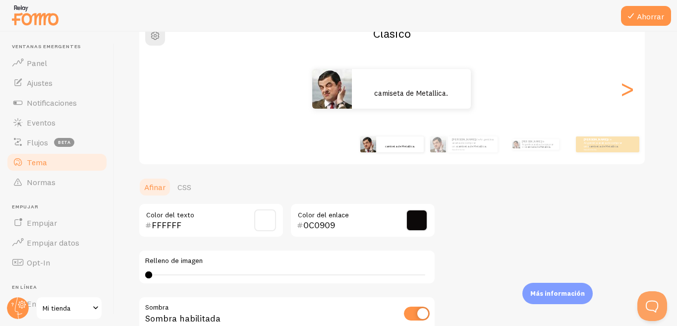
click at [424, 226] on span at bounding box center [417, 220] width 22 height 22
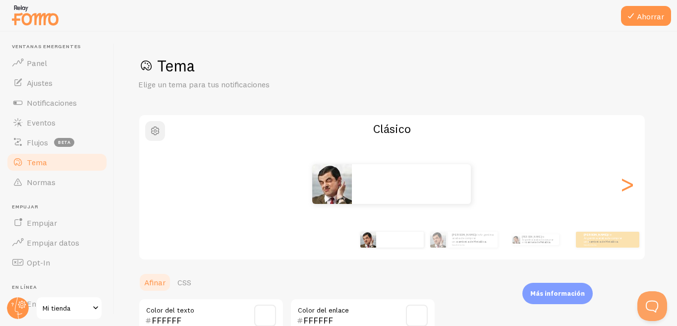
click at [150, 138] on button "button" at bounding box center [155, 131] width 20 height 20
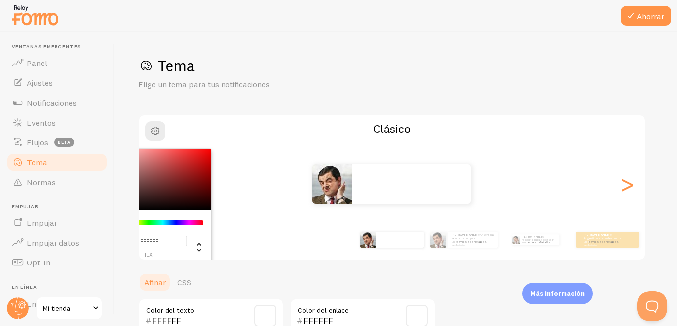
click at [175, 202] on div "Chrome color picker" at bounding box center [156, 179] width 112 height 61
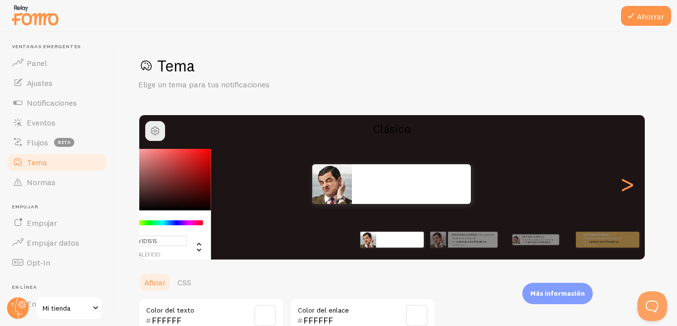
type input "#1D1616"
drag, startPoint x: 175, startPoint y: 202, endPoint x: 125, endPoint y: 203, distance: 50.1
click at [125, 203] on div "Ahorrar Tema Elige un tema para tus notificaciones #1D1616 maleficio 29 o 22 gr…" at bounding box center [396, 179] width 563 height 294
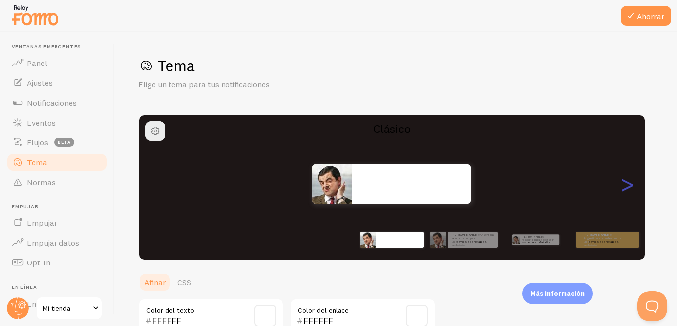
click at [629, 186] on font ">" at bounding box center [627, 183] width 16 height 33
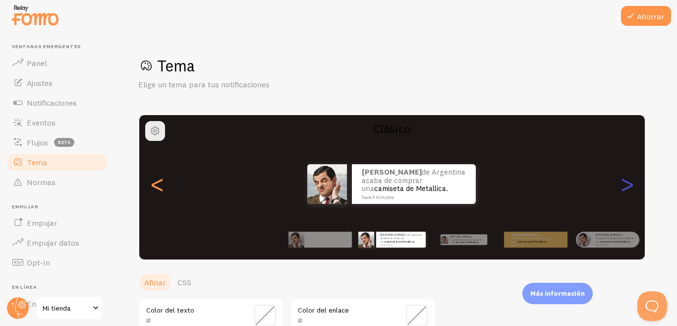
click at [627, 191] on font ">" at bounding box center [627, 183] width 16 height 33
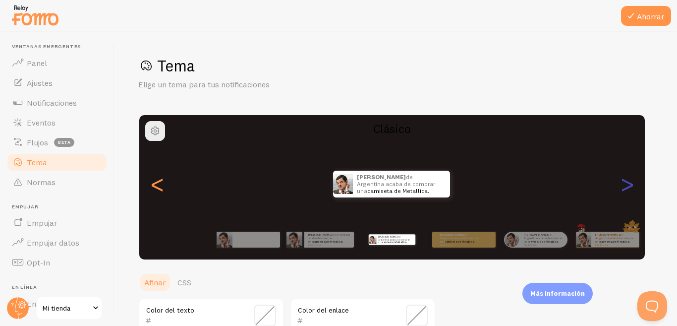
click at [627, 191] on font ">" at bounding box center [627, 183] width 16 height 33
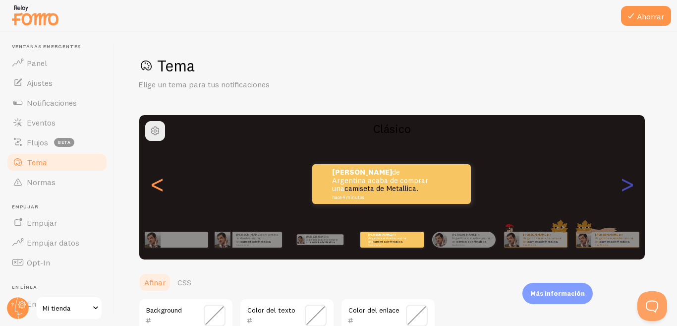
click at [627, 191] on font ">" at bounding box center [627, 183] width 16 height 33
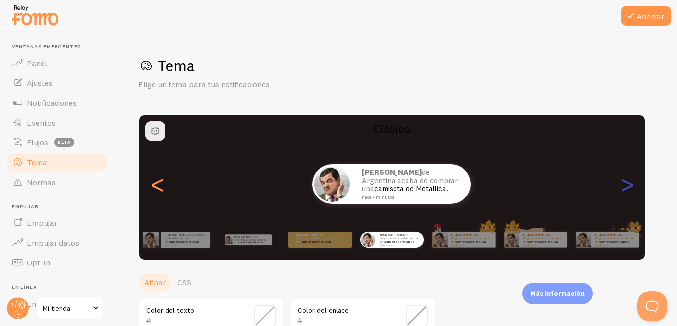
click at [627, 188] on font ">" at bounding box center [627, 183] width 16 height 33
type input "0"
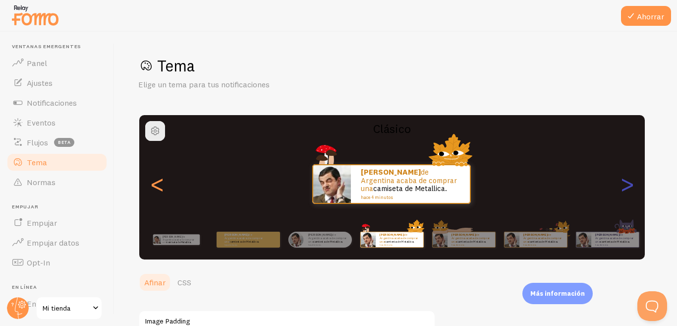
click at [627, 188] on font ">" at bounding box center [627, 183] width 16 height 33
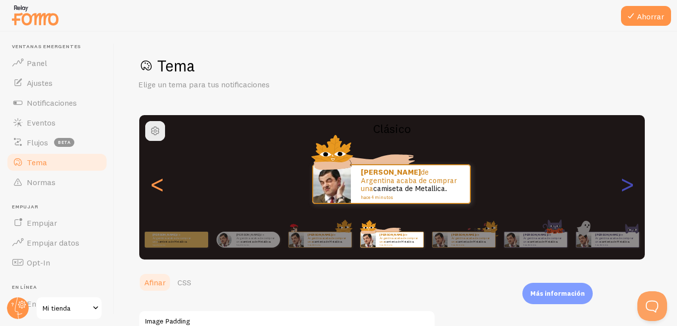
click at [627, 188] on font ">" at bounding box center [627, 183] width 16 height 33
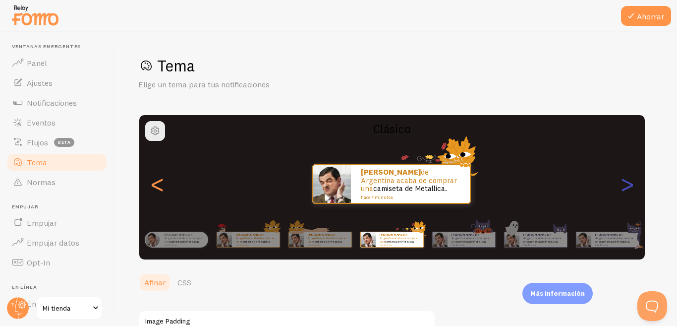
click at [627, 188] on font ">" at bounding box center [627, 183] width 16 height 33
click at [626, 181] on font ">" at bounding box center [627, 183] width 16 height 33
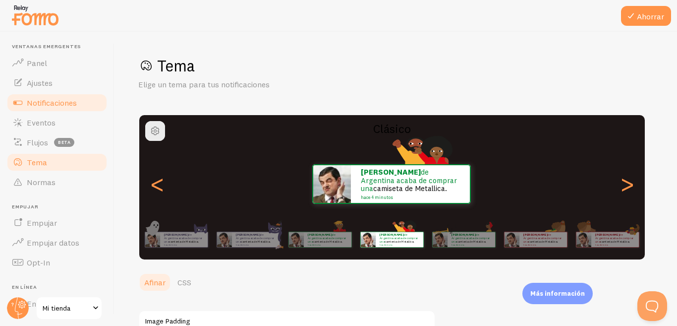
click at [57, 104] on font "Notificaciones" at bounding box center [52, 103] width 50 height 10
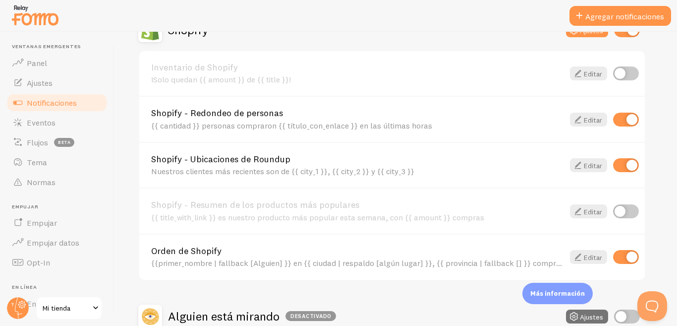
scroll to position [324, 0]
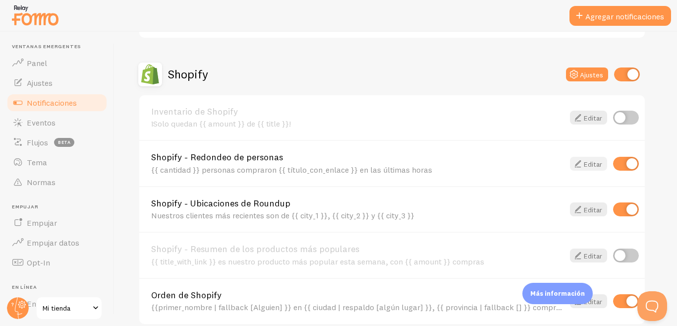
click at [577, 166] on icon at bounding box center [578, 164] width 12 height 12
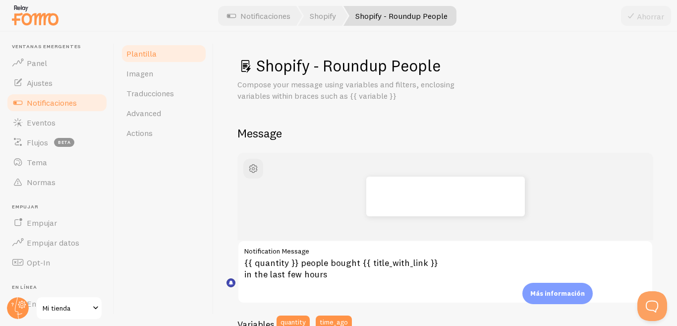
scroll to position [99, 0]
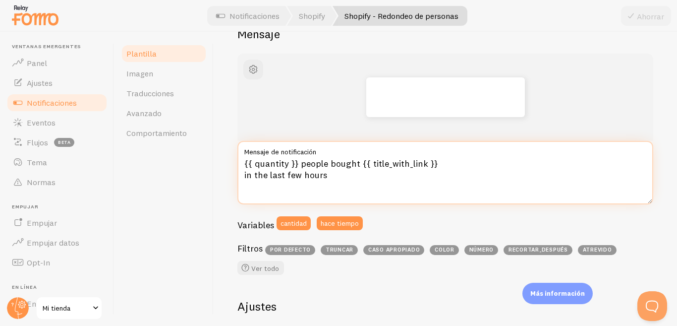
click at [289, 176] on textarea "{{ quantity }} people bought {{ title_with_link }} in the last few hours" at bounding box center [445, 172] width 416 height 63
click at [278, 169] on textarea "{{ quantity }} people bought {{ title_with_link }} in the last few hours" at bounding box center [445, 172] width 416 height 63
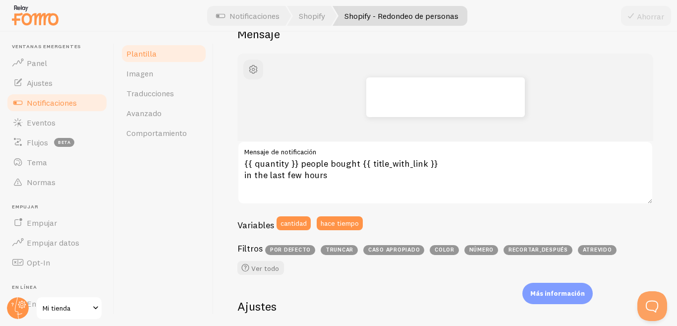
click at [186, 157] on div "Plantilla Imagen Traducciones Avanzado Comportamiento" at bounding box center [164, 179] width 99 height 294
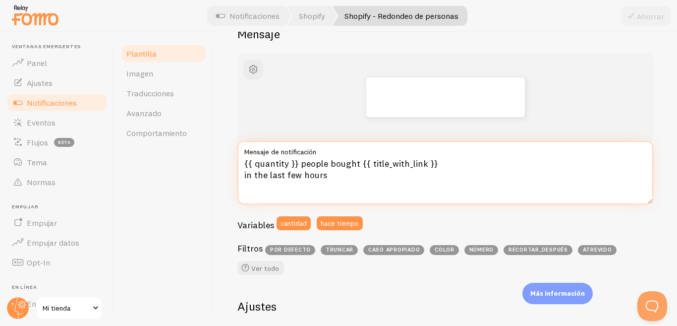
drag, startPoint x: 244, startPoint y: 165, endPoint x: 331, endPoint y: 187, distance: 89.0
click at [331, 187] on textarea "{{ quantity }} people bought {{ title_with_link }} in the last few hours" at bounding box center [445, 172] width 416 height 63
paste textarea "rsonas ya compraron {{ title_with_link }} en las últimas horas 🚀"
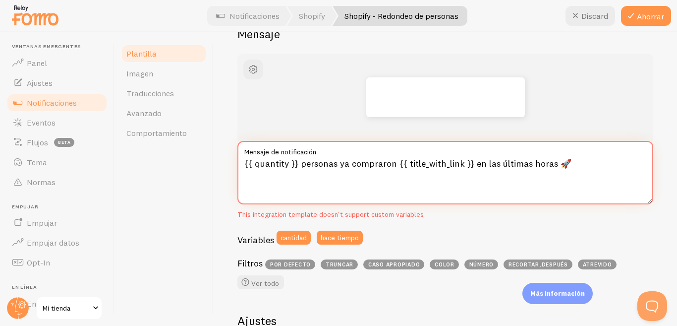
type textarea "{{ quantity }} personas ya compraron {{ title_with_link }} en las últimas horas…"
click at [171, 176] on div "Plantilla Imagen Traducciones Avanzado Comportamiento" at bounding box center [164, 179] width 99 height 294
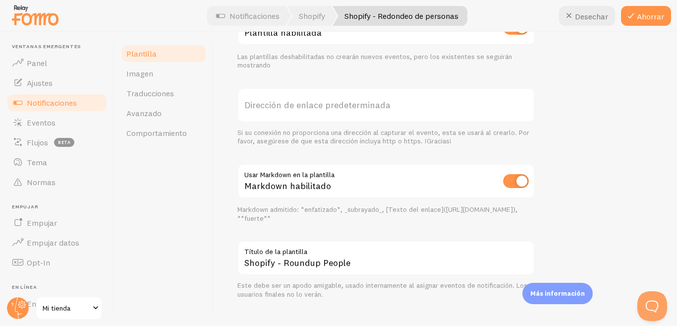
scroll to position [443, 0]
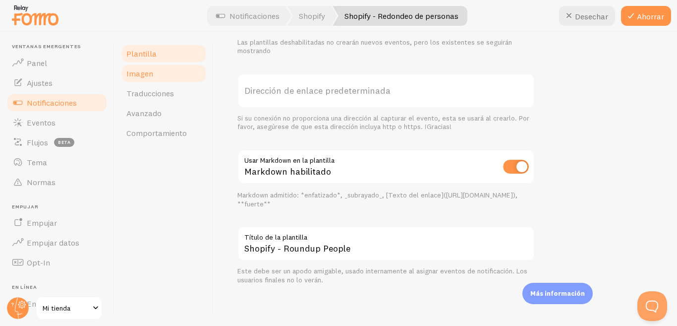
click at [169, 80] on link "Imagen" at bounding box center [163, 73] width 87 height 20
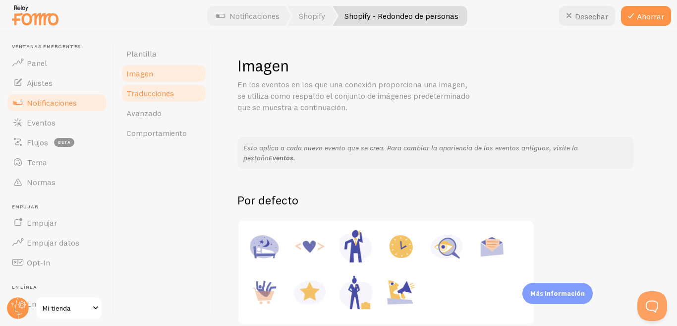
click at [161, 94] on font "Traducciones" at bounding box center [150, 93] width 48 height 10
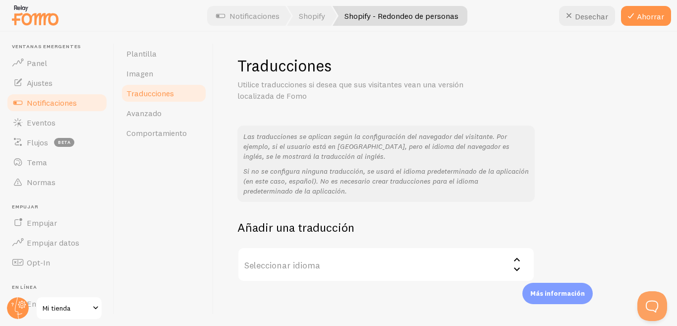
scroll to position [56, 0]
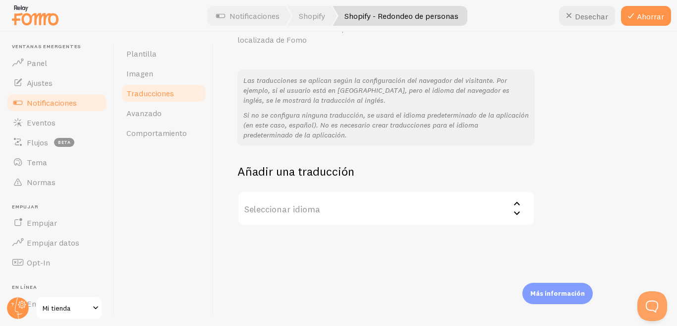
click at [289, 201] on label "Seleccionar idioma" at bounding box center [385, 208] width 297 height 35
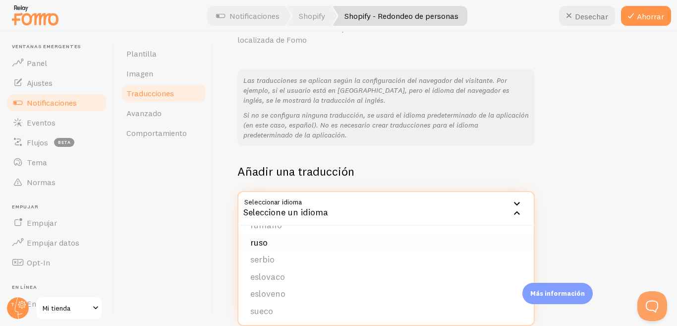
scroll to position [392, 0]
click at [205, 224] on div "Plantilla Imagen Traducciones Avanzado Comportamiento" at bounding box center [164, 179] width 99 height 294
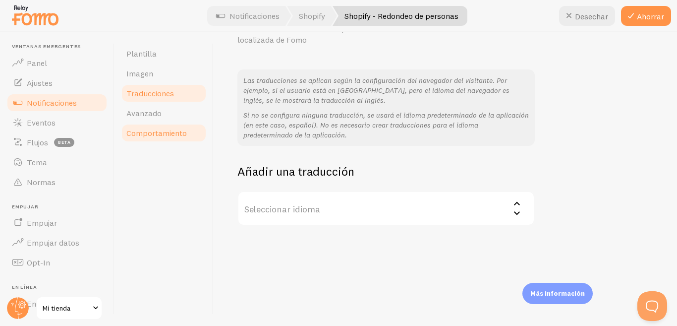
click at [160, 132] on font "Comportamiento" at bounding box center [156, 133] width 60 height 10
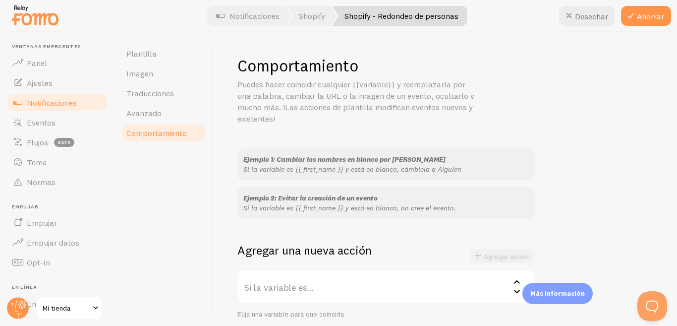
scroll to position [99, 0]
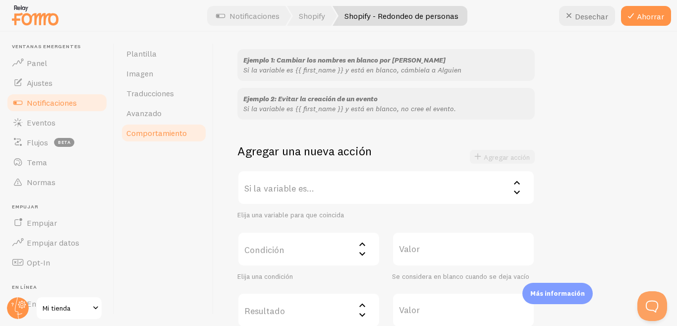
click at [329, 194] on label "Si la variable es..." at bounding box center [385, 187] width 297 height 35
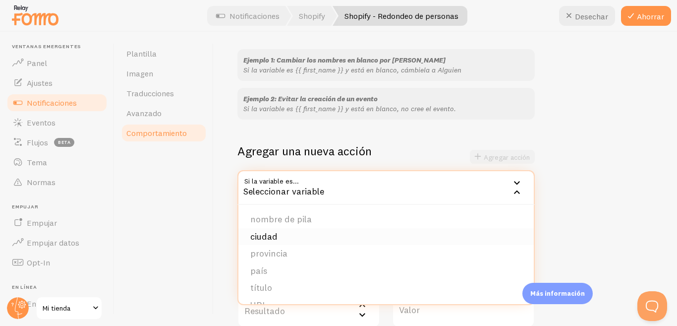
scroll to position [84, 0]
drag, startPoint x: 186, startPoint y: 218, endPoint x: 194, endPoint y: 217, distance: 8.5
click at [186, 217] on div "Plantilla Imagen Traducciones Avanzado Comportamiento" at bounding box center [164, 179] width 99 height 294
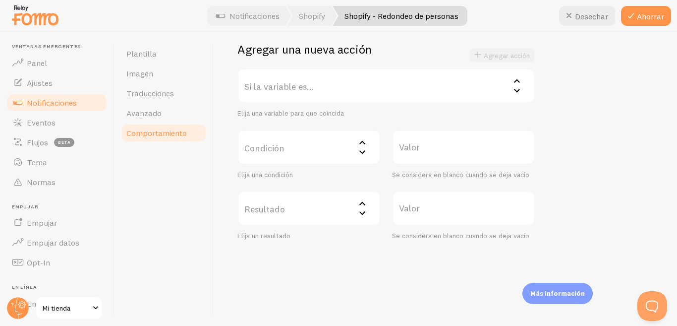
scroll to position [2, 0]
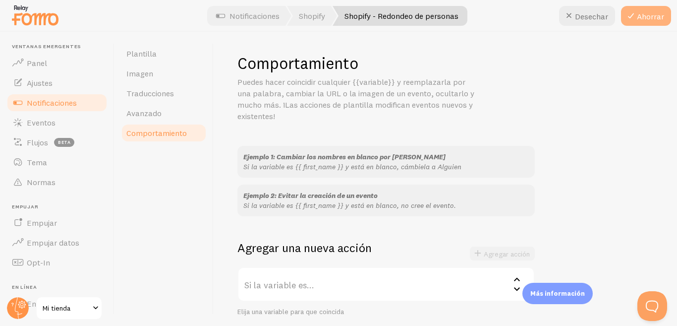
click at [631, 20] on icon at bounding box center [631, 16] width 12 height 12
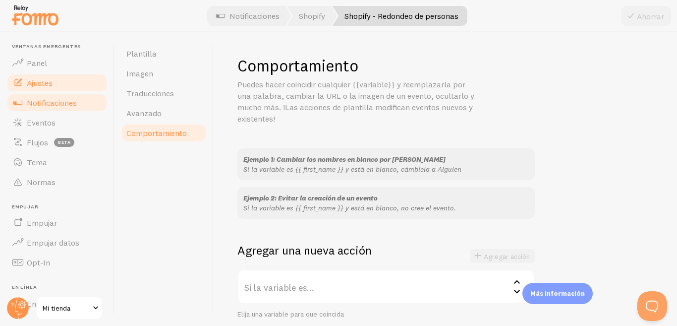
click at [50, 77] on link "Ajustes" at bounding box center [57, 83] width 102 height 20
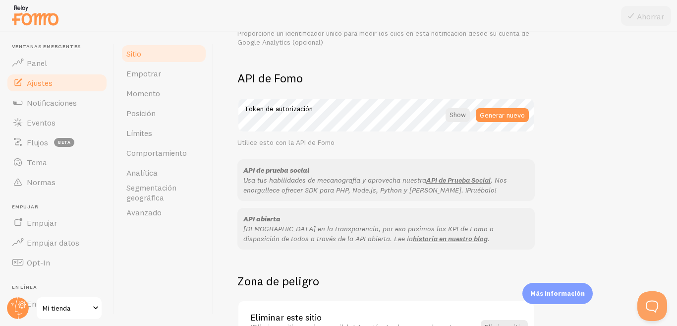
scroll to position [619, 0]
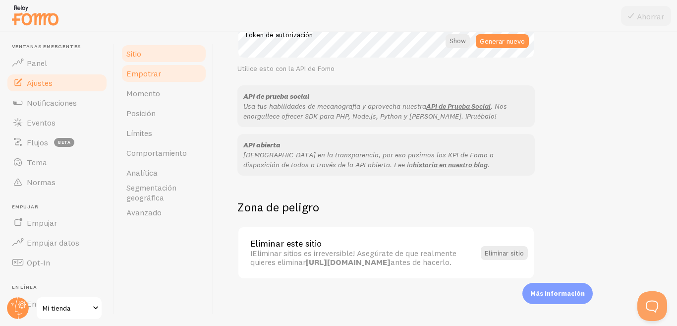
click at [155, 81] on link "Empotrar" at bounding box center [163, 73] width 87 height 20
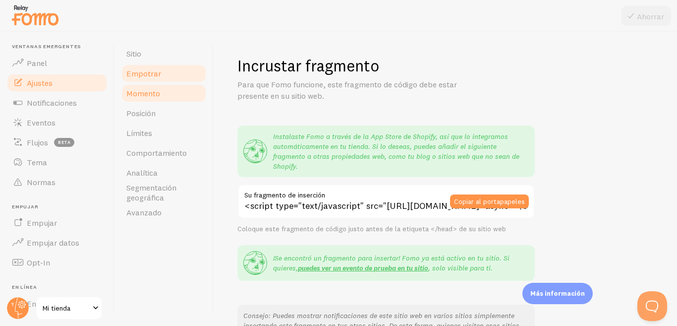
click at [149, 96] on font "Momento" at bounding box center [143, 93] width 34 height 10
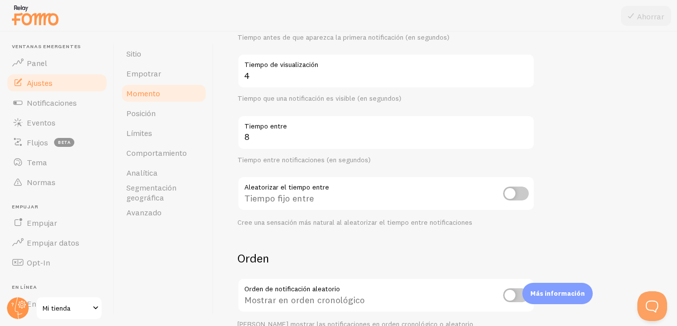
scroll to position [248, 0]
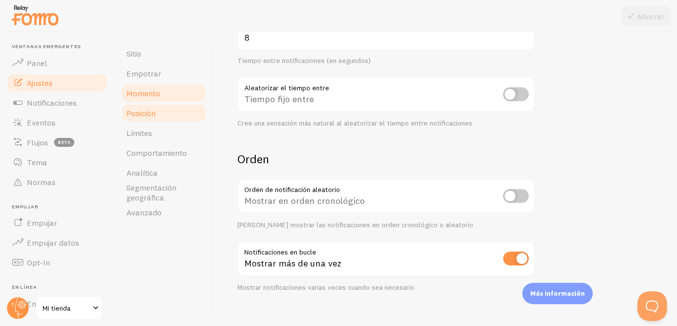
click at [155, 111] on font "Posición" at bounding box center [140, 113] width 29 height 10
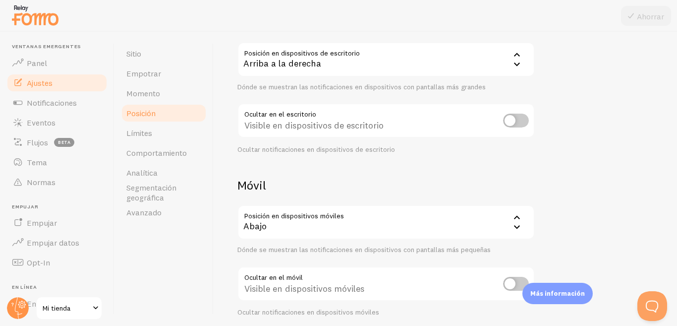
scroll to position [138, 0]
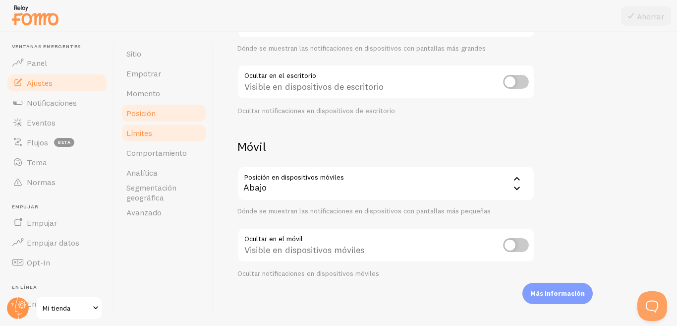
click at [129, 129] on font "Límites" at bounding box center [139, 133] width 26 height 10
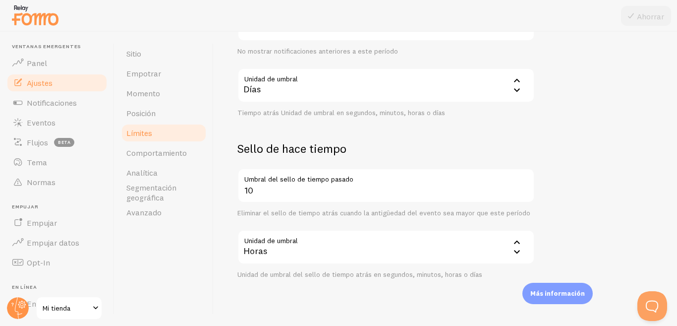
scroll to position [317, 0]
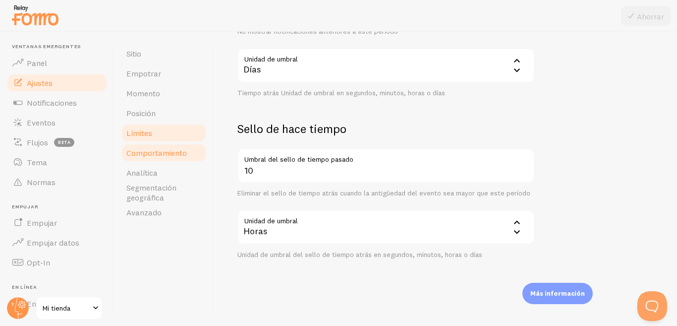
click at [145, 153] on font "Comportamiento" at bounding box center [156, 153] width 60 height 10
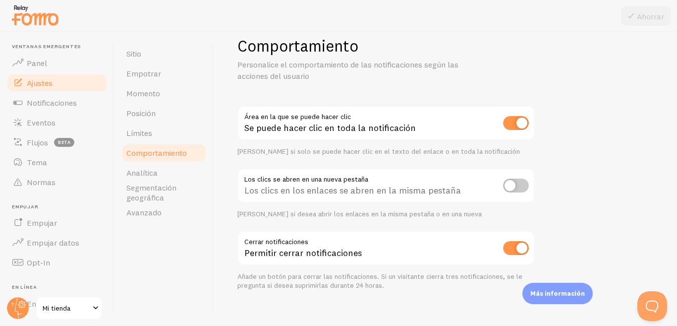
scroll to position [31, 0]
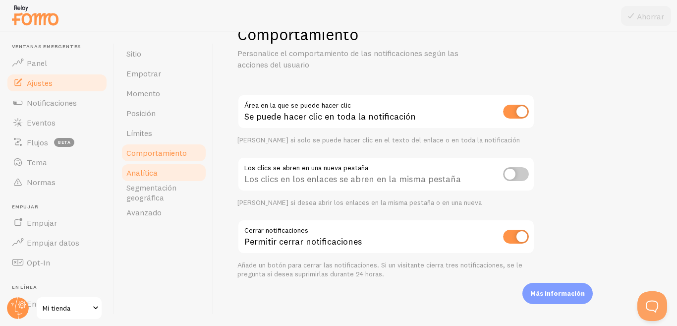
click at [168, 168] on link "Analítica" at bounding box center [163, 173] width 87 height 20
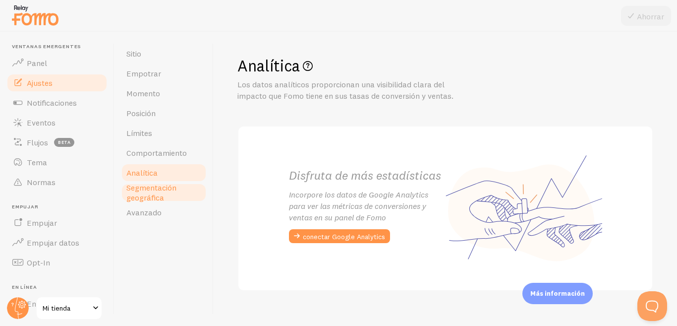
click at [159, 190] on font "Segmentación geográfica" at bounding box center [151, 192] width 50 height 20
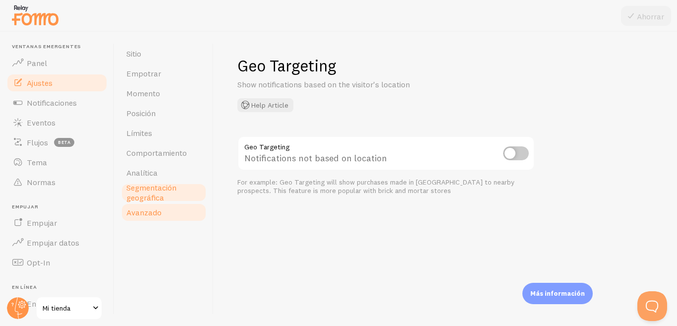
click at [145, 218] on link "Avanzado" at bounding box center [163, 212] width 87 height 20
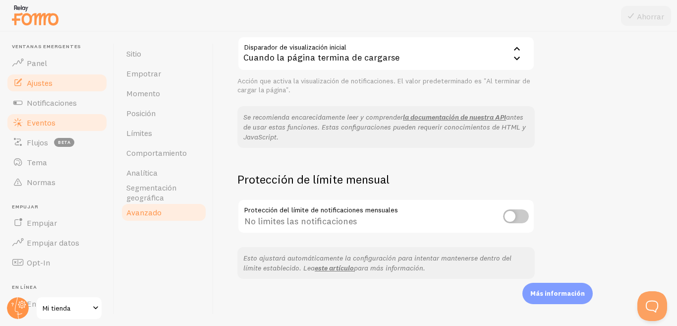
click at [50, 122] on font "Eventos" at bounding box center [41, 122] width 29 height 10
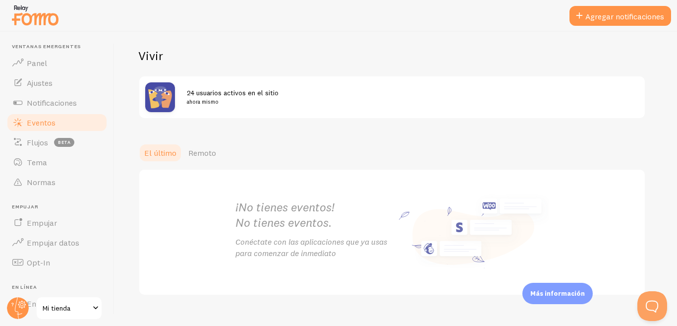
scroll to position [116, 0]
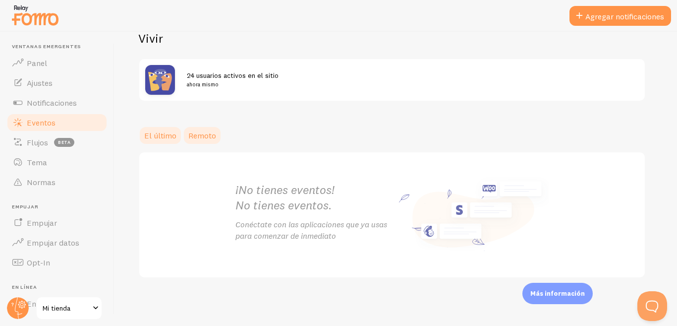
click at [191, 138] on font "Remoto" at bounding box center [202, 135] width 28 height 10
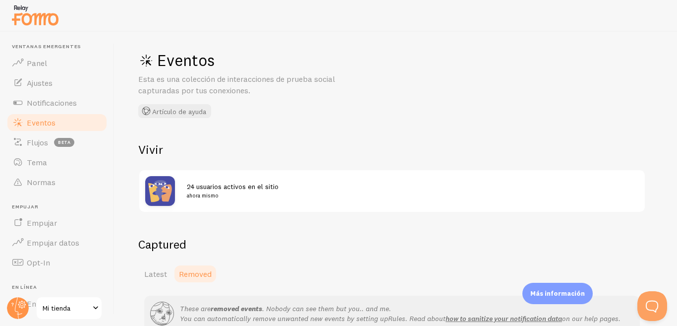
scroll to position [86, 0]
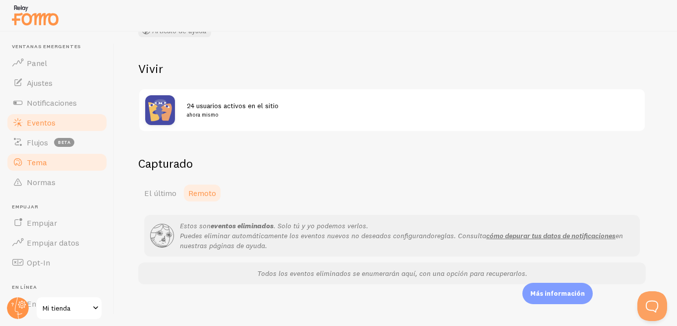
click at [44, 163] on font "Tema" at bounding box center [37, 162] width 20 height 10
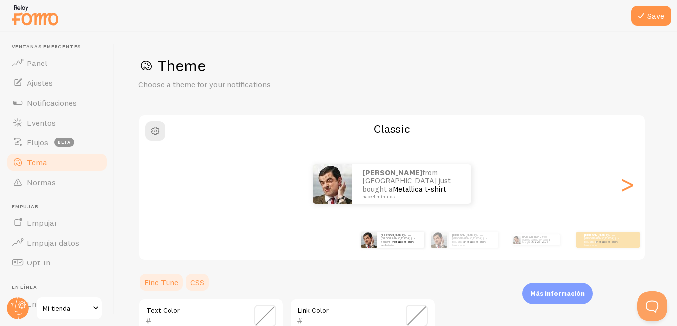
scroll to position [149, 0]
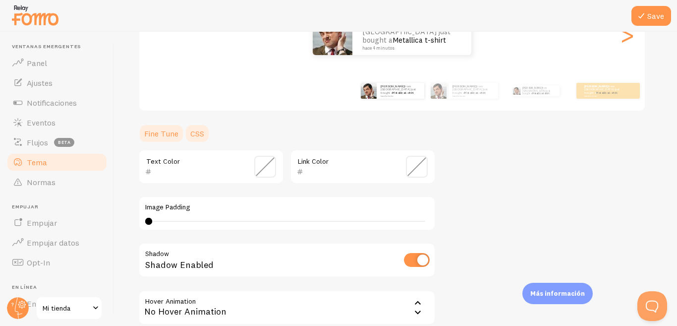
click at [201, 139] on link "CSS" at bounding box center [197, 133] width 26 height 20
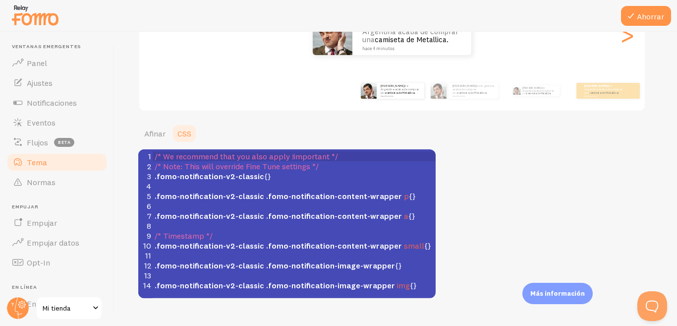
click at [239, 126] on ul "Afinar CSS" at bounding box center [286, 133] width 297 height 20
click at [46, 182] on font "Normas" at bounding box center [41, 182] width 29 height 10
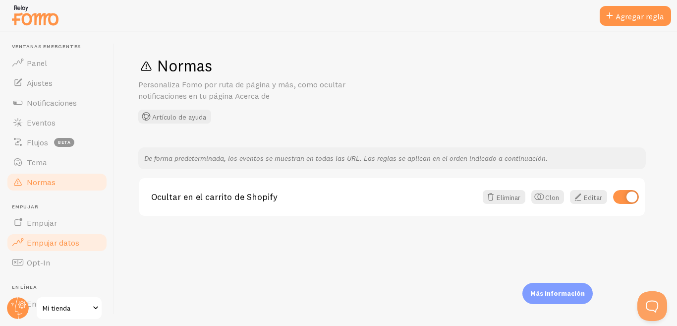
click at [60, 236] on link "Empujar datos" at bounding box center [57, 242] width 102 height 20
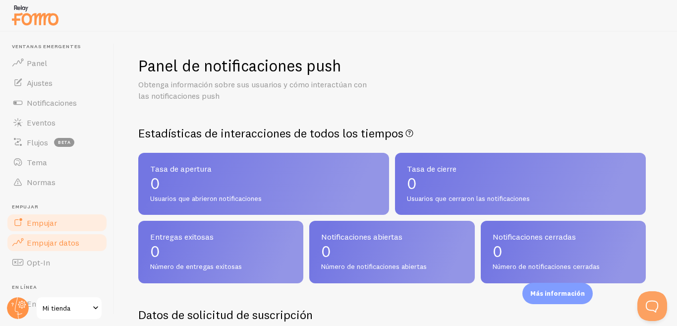
click at [72, 223] on link "Empujar" at bounding box center [57, 223] width 102 height 20
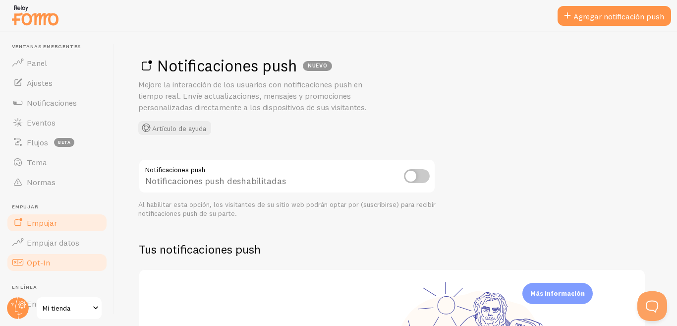
click at [47, 269] on link "Opt-In" at bounding box center [57, 262] width 102 height 20
